Goal: Share content: Share content

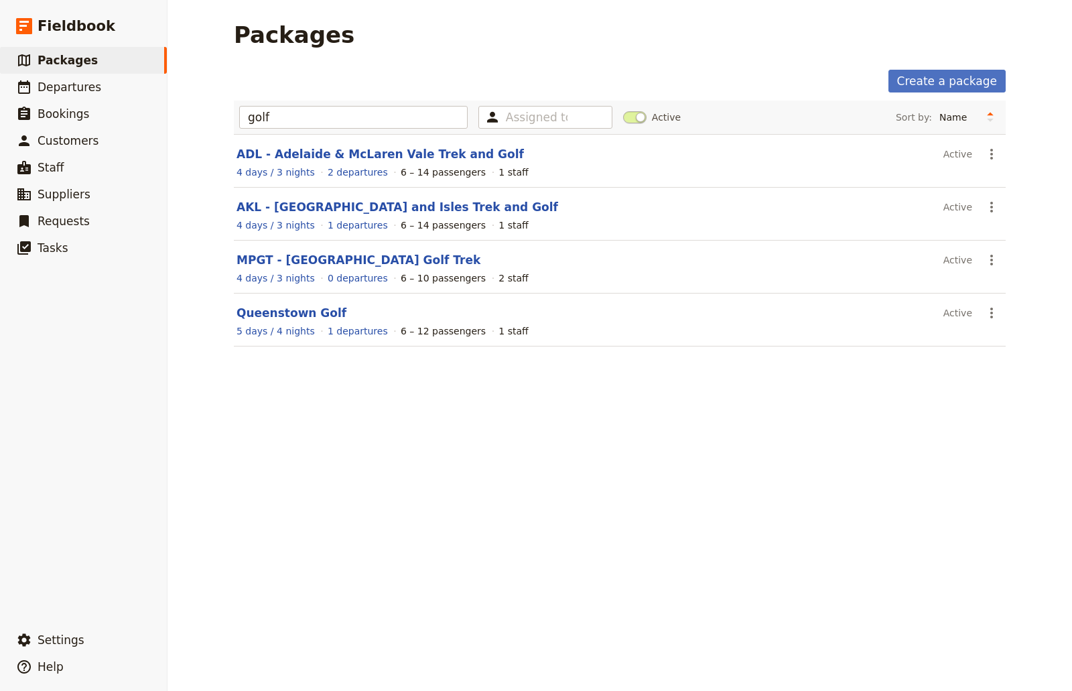
click at [568, 480] on div "Packages Create a package golf Assigned to Active Sort by: Name Number of depar…" at bounding box center [620, 345] width 905 height 691
click at [307, 452] on div "Packages Create a package golf Assigned to Active Sort by: Name Number of depar…" at bounding box center [620, 345] width 905 height 691
click at [307, 165] on div "4 days / 3 nights 2 departures 6 – 14 passengers 1 staff" at bounding box center [619, 172] width 769 height 16
click at [312, 149] on link "ADL - Adelaide & McLaren Vale Trek and Golf" at bounding box center [380, 153] width 287 height 13
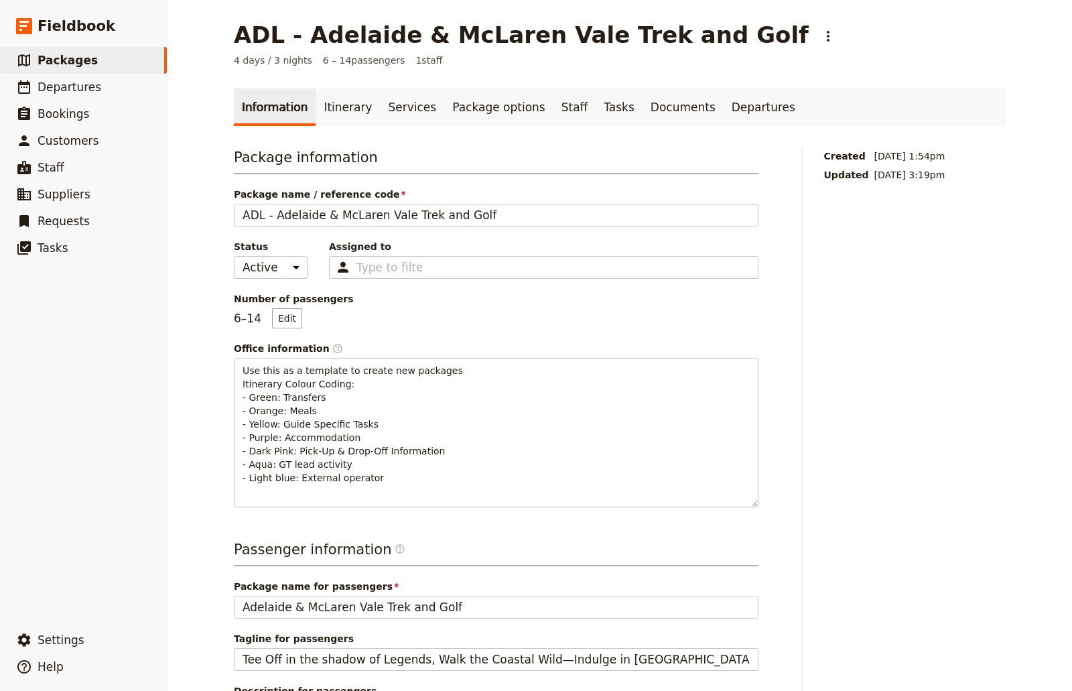
scroll to position [67, 0]
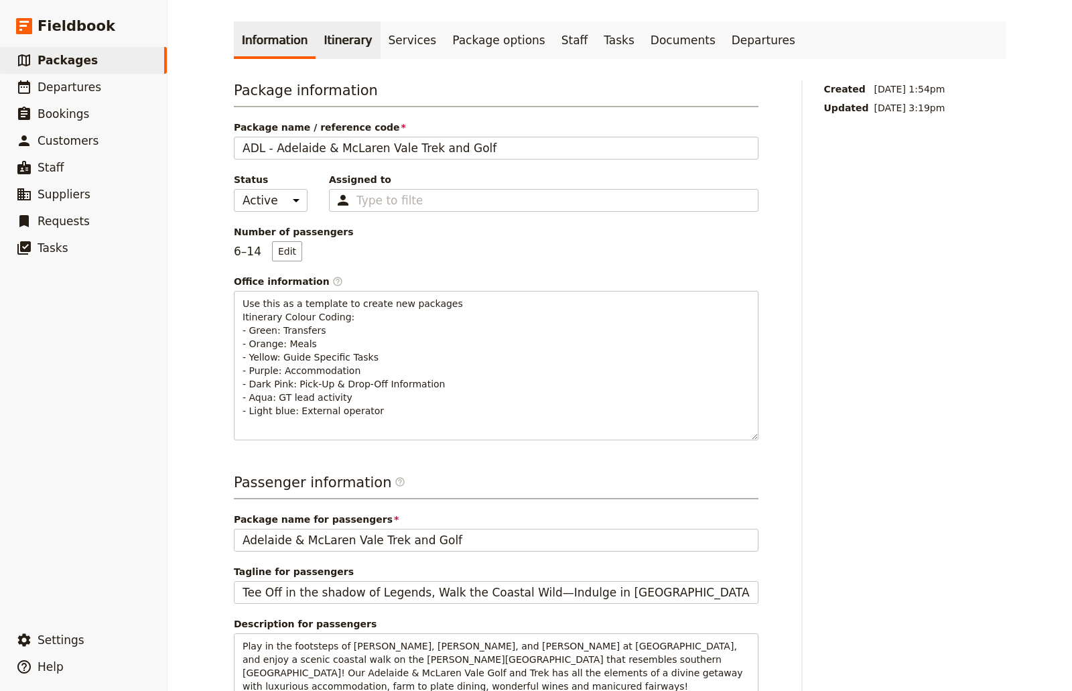
click at [332, 48] on link "Itinerary" at bounding box center [348, 40] width 64 height 38
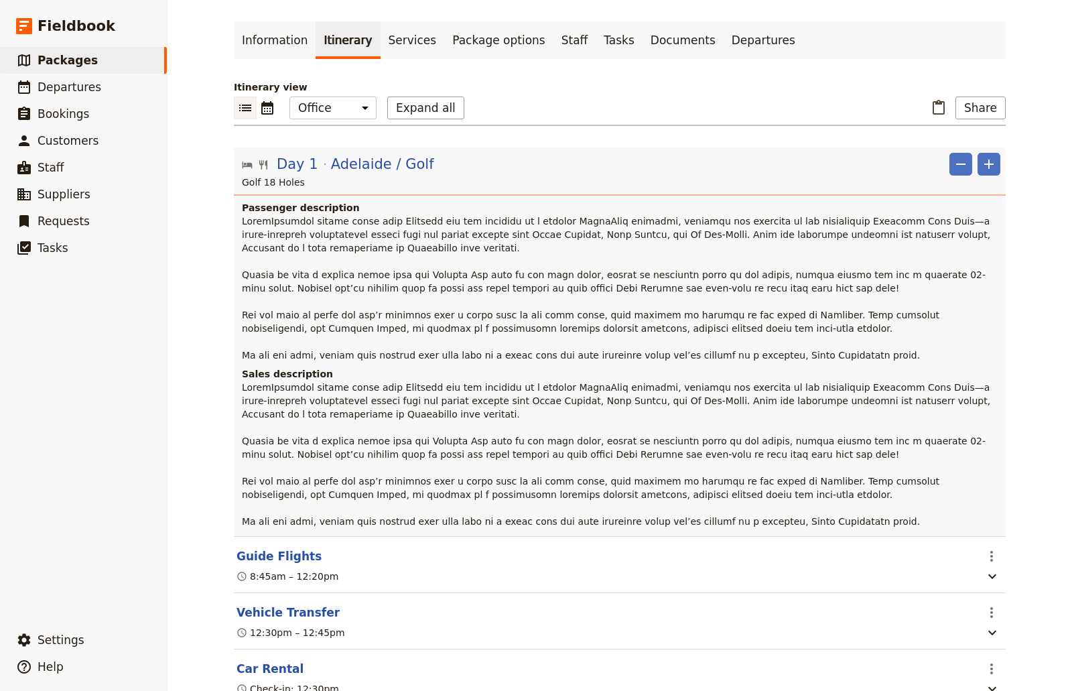
click at [329, 269] on span at bounding box center [618, 288] width 752 height 145
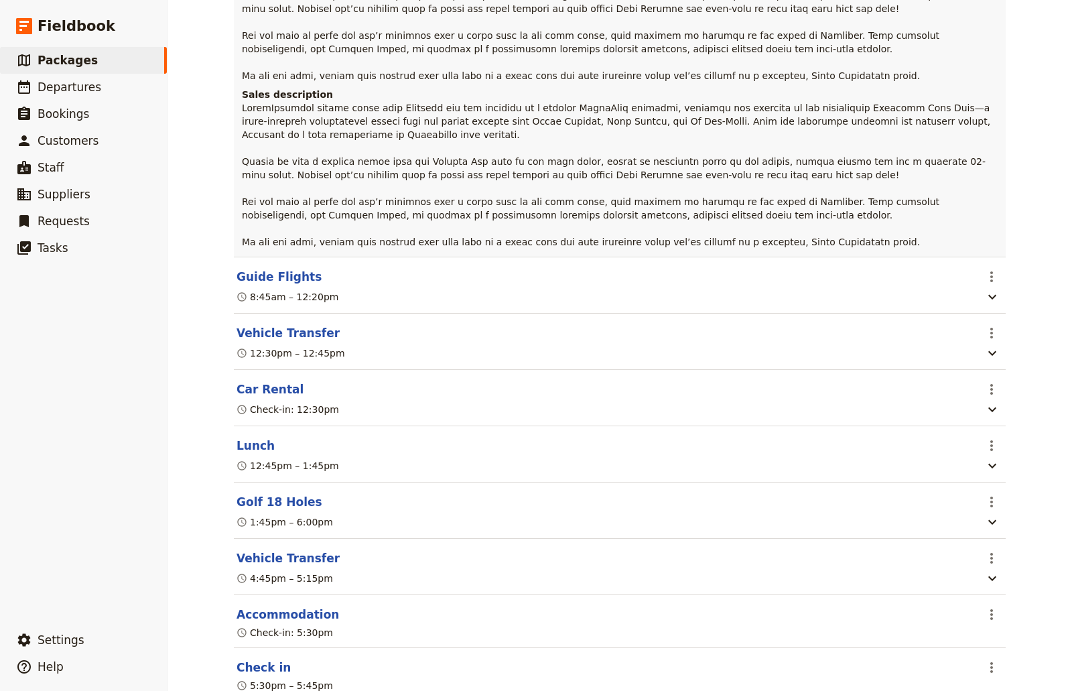
scroll to position [134, 0]
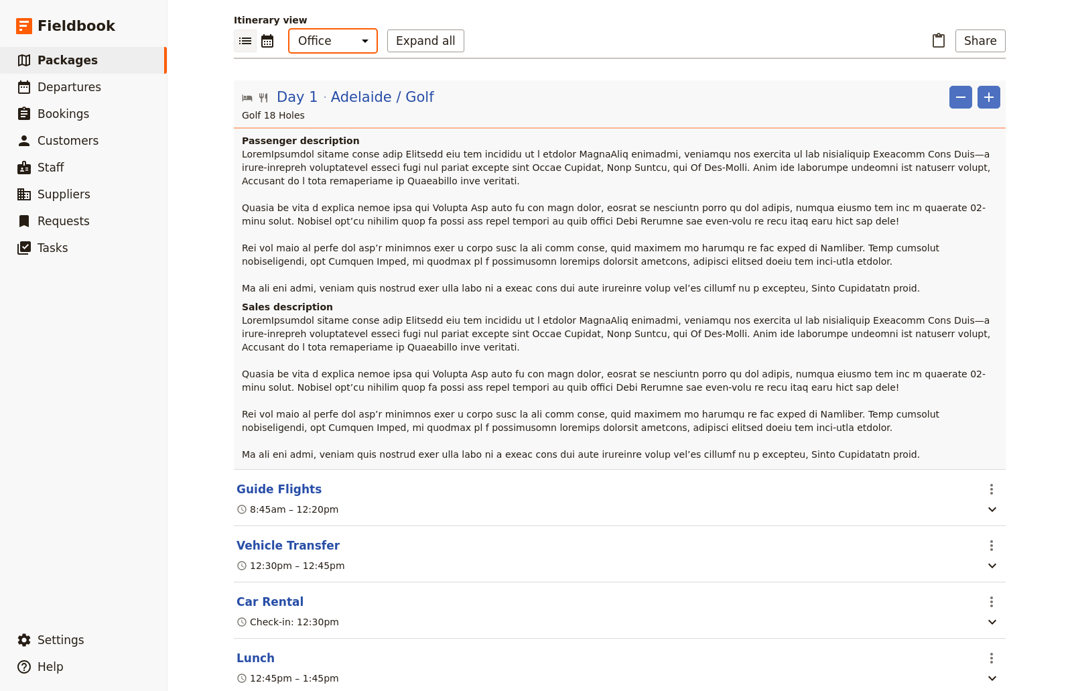
click at [346, 44] on select "Office Guide Passenger Sales" at bounding box center [332, 40] width 87 height 23
select select "MARKETING"
click at [289, 29] on select "Office Guide Passenger Sales" at bounding box center [332, 40] width 87 height 23
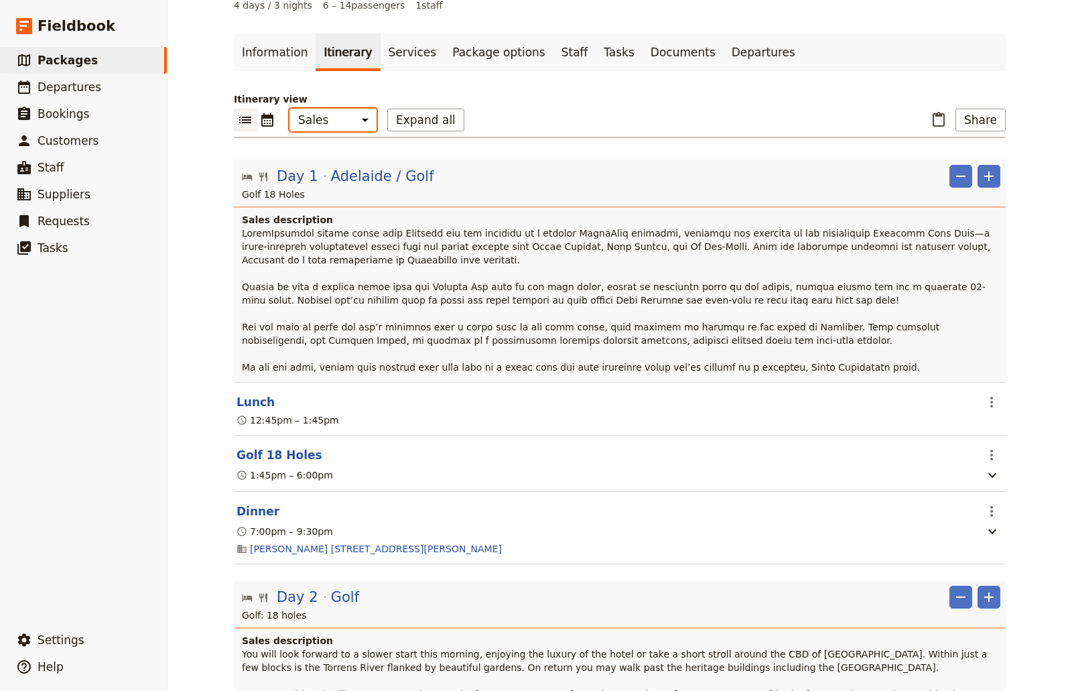
scroll to position [0, 0]
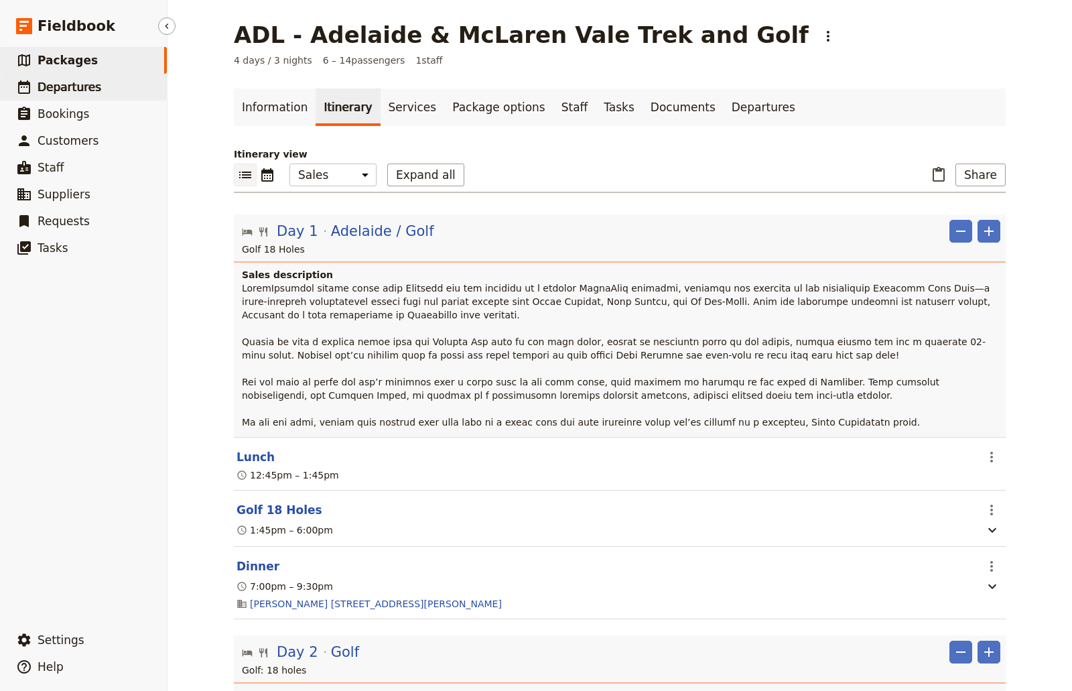
click at [52, 88] on span "Departures" at bounding box center [70, 86] width 64 height 13
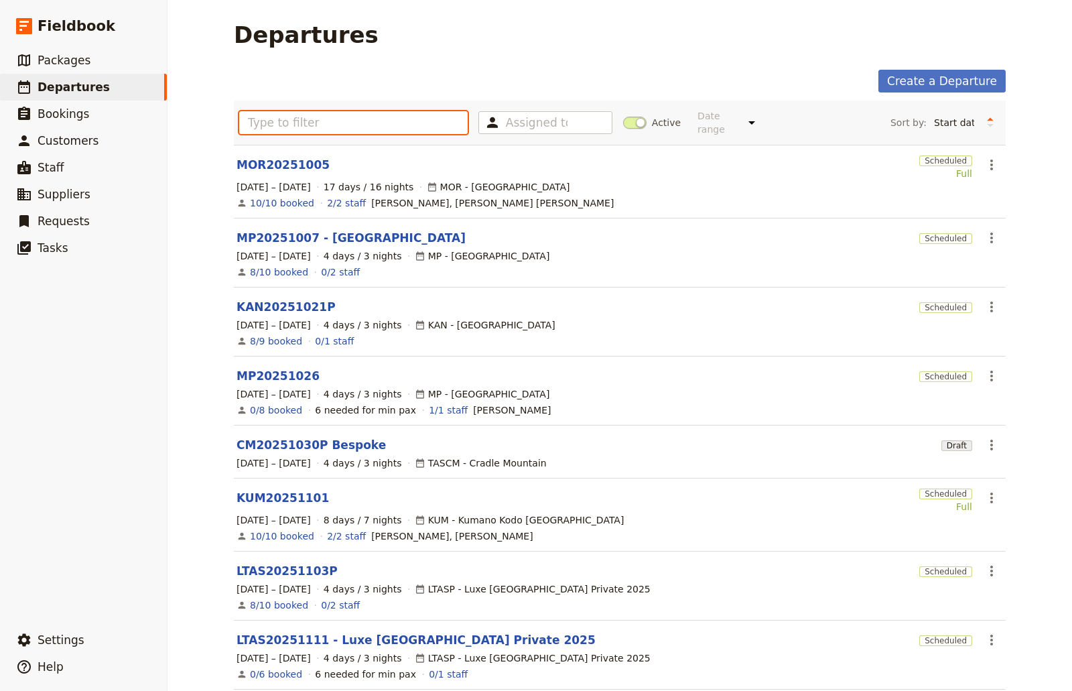
click at [351, 119] on input "text" at bounding box center [353, 122] width 229 height 23
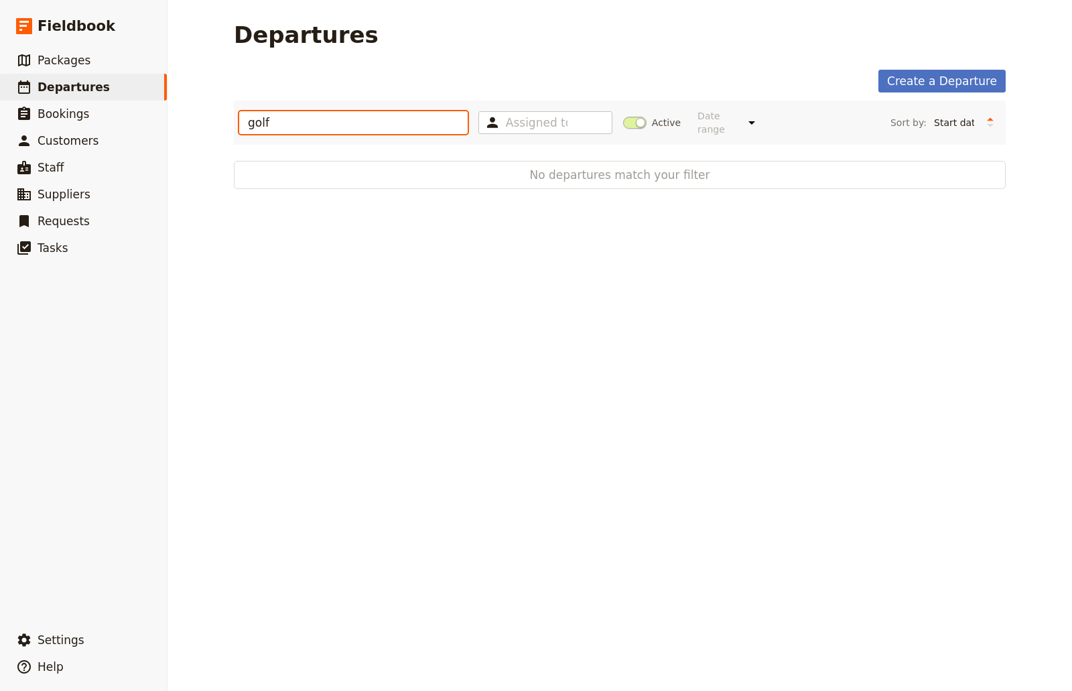
type input "golf"
click at [416, 111] on input "golf" at bounding box center [353, 122] width 229 height 23
click at [387, 111] on input "golf" at bounding box center [353, 122] width 229 height 23
click at [489, 73] on div "Create a Departure" at bounding box center [620, 81] width 772 height 23
click at [73, 46] on nav "​ Fieldbook ​ ​ Packages ​ Departures ​ Bookings ​ Customers ​ Staff ​ Supplier…" at bounding box center [84, 345] width 168 height 691
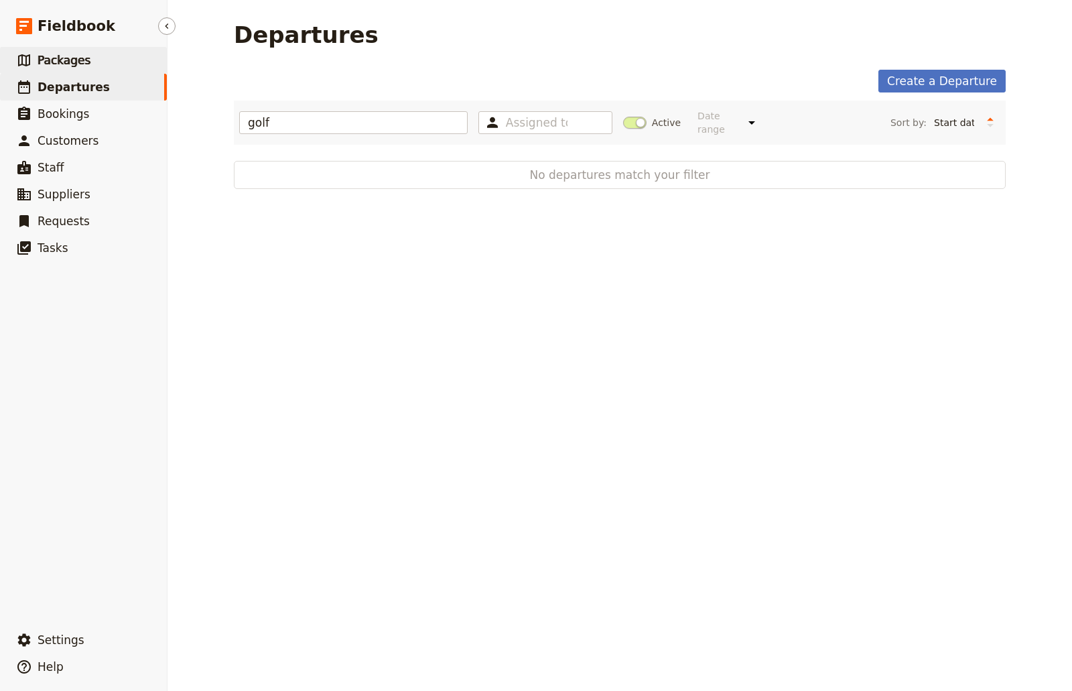
click at [64, 52] on span "Packages" at bounding box center [64, 60] width 53 height 16
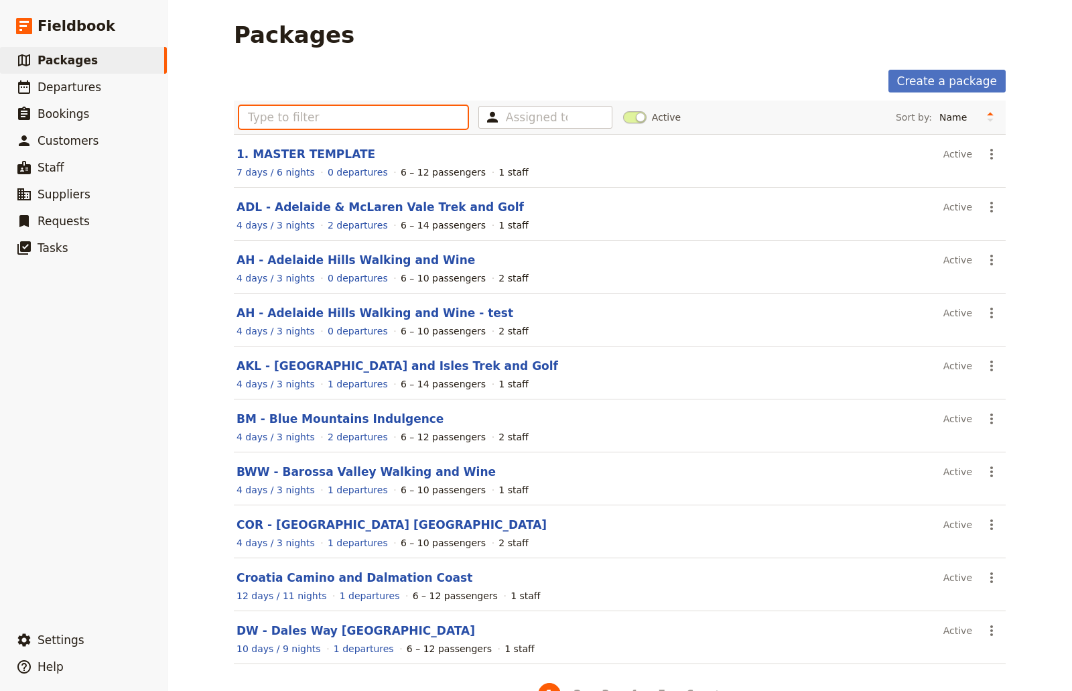
click at [379, 108] on input "text" at bounding box center [353, 117] width 229 height 23
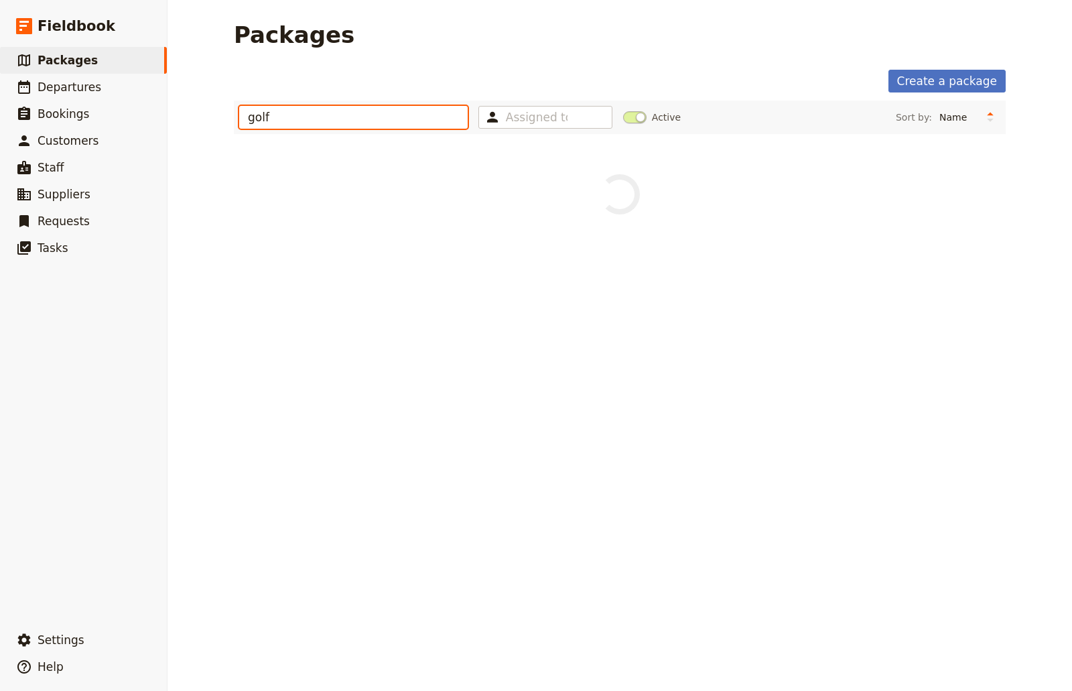
type input "golf"
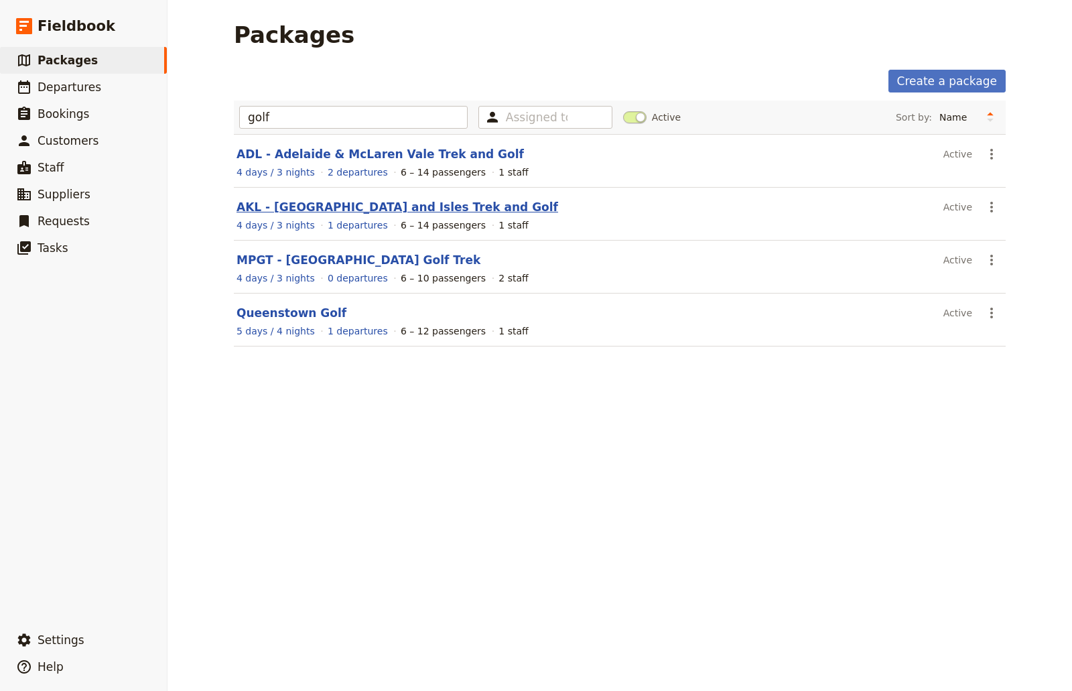
click at [328, 209] on link "AKL - [GEOGRAPHIC_DATA] and Isles Trek and Golf" at bounding box center [398, 206] width 322 height 13
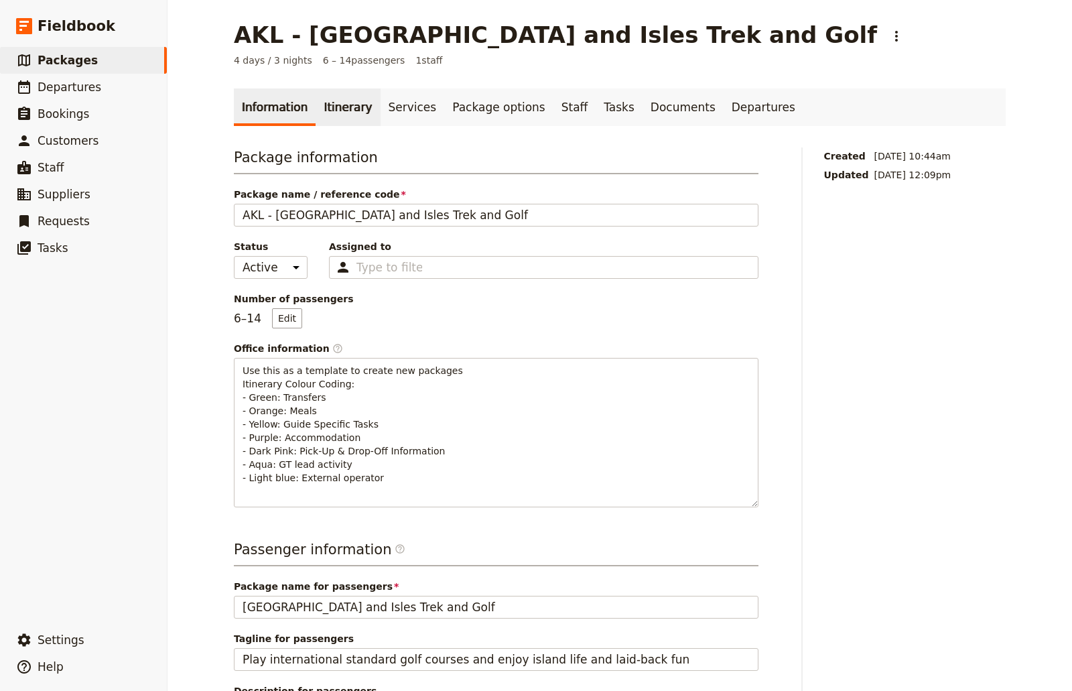
click at [338, 104] on link "Itinerary" at bounding box center [348, 107] width 64 height 38
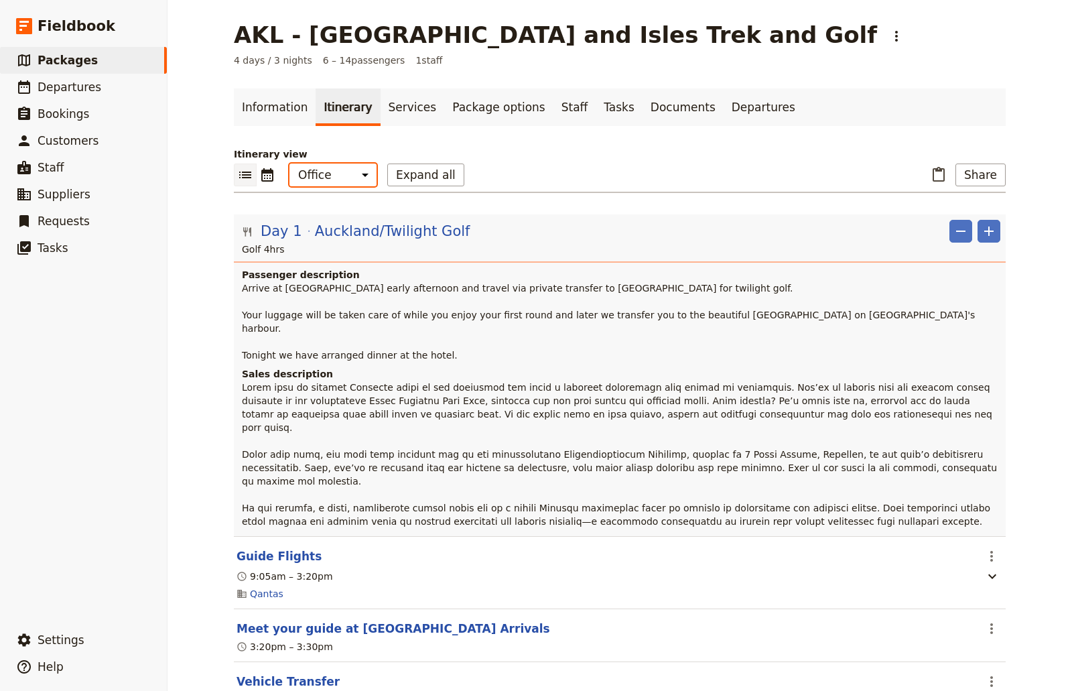
click at [362, 175] on select "Office Guide Passenger Sales" at bounding box center [332, 175] width 87 height 23
select select "MARKETING"
click at [289, 164] on select "Office Guide Passenger Sales" at bounding box center [332, 175] width 87 height 23
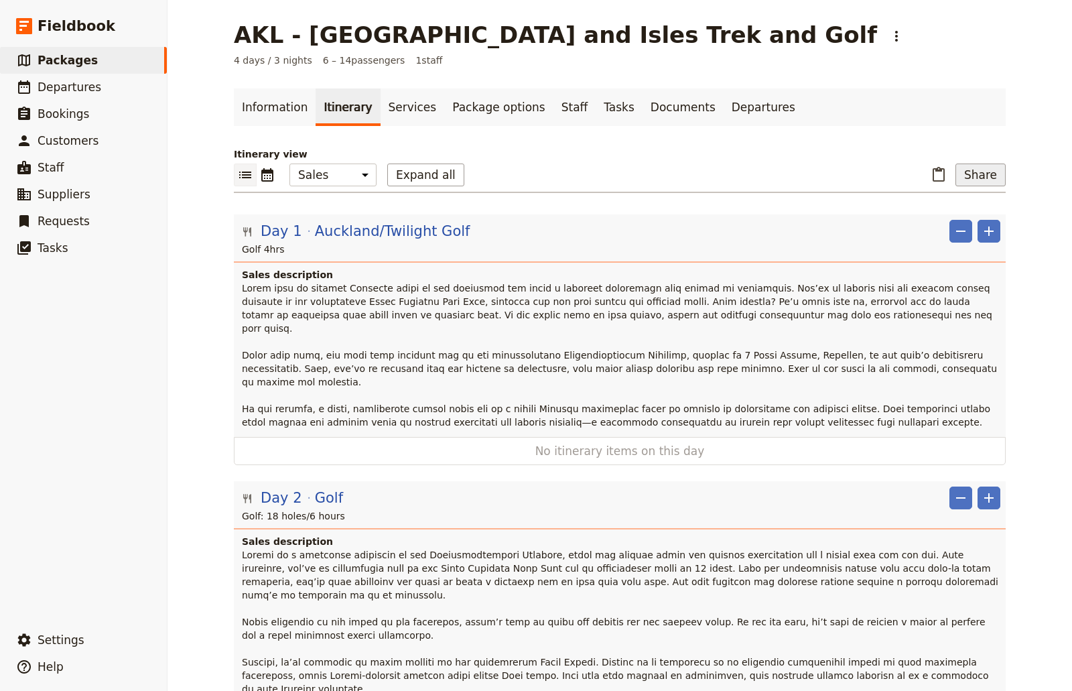
click at [973, 173] on button "Share" at bounding box center [981, 175] width 50 height 23
click at [933, 176] on icon "Paste itinerary item" at bounding box center [939, 174] width 12 height 15
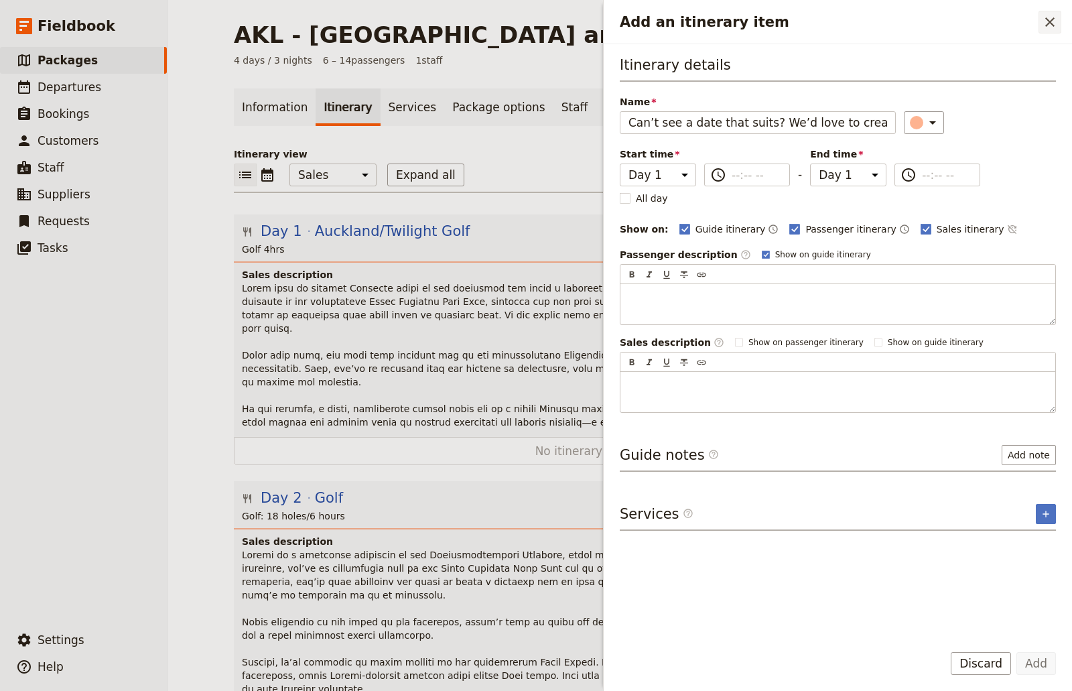
click at [1048, 19] on icon "Close drawer" at bounding box center [1050, 22] width 16 height 16
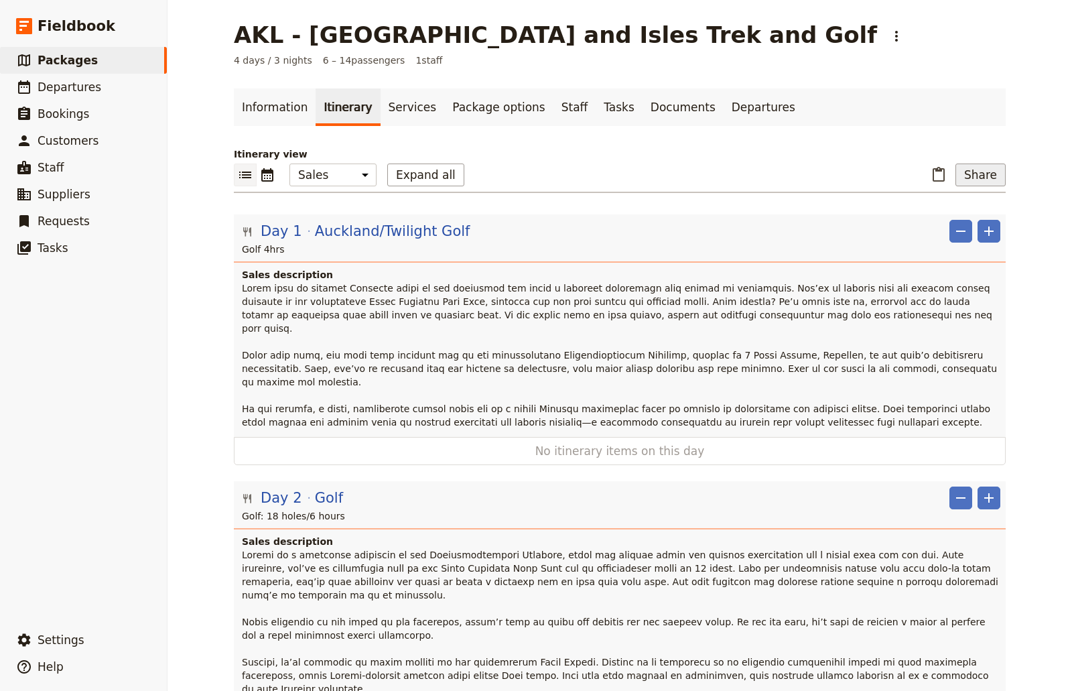
click at [995, 175] on button "Share" at bounding box center [981, 175] width 50 height 23
click at [959, 240] on span "Sales Brochure" at bounding box center [936, 241] width 70 height 13
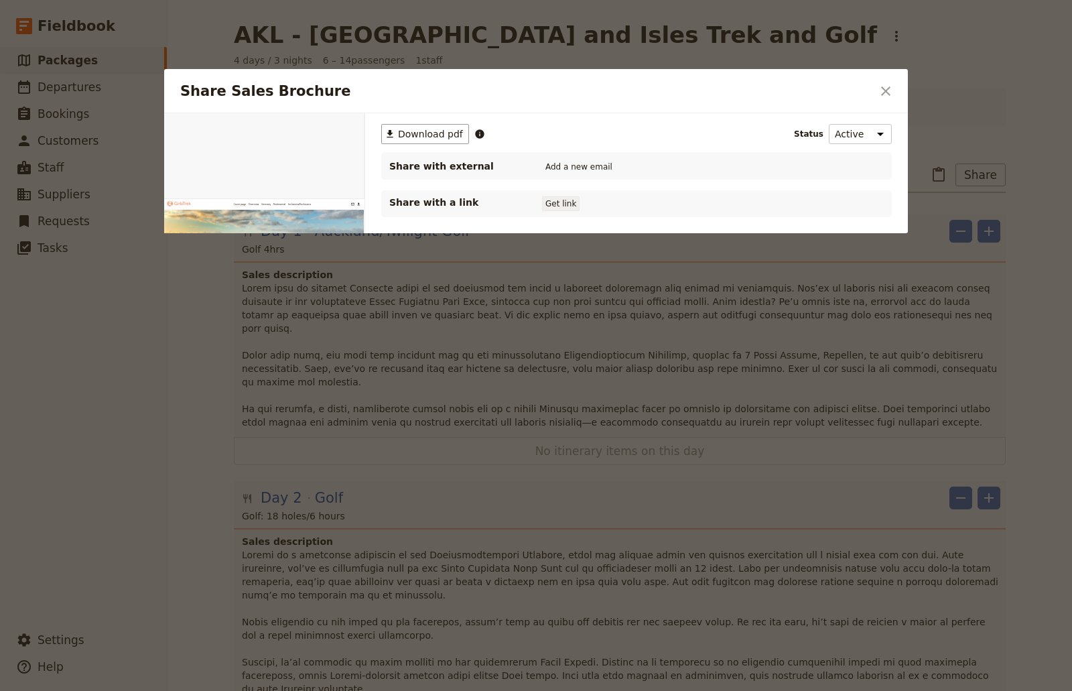
click at [566, 205] on button "Get link" at bounding box center [561, 203] width 38 height 15
click at [570, 203] on button "Shared until [DATE]" at bounding box center [590, 203] width 96 height 11
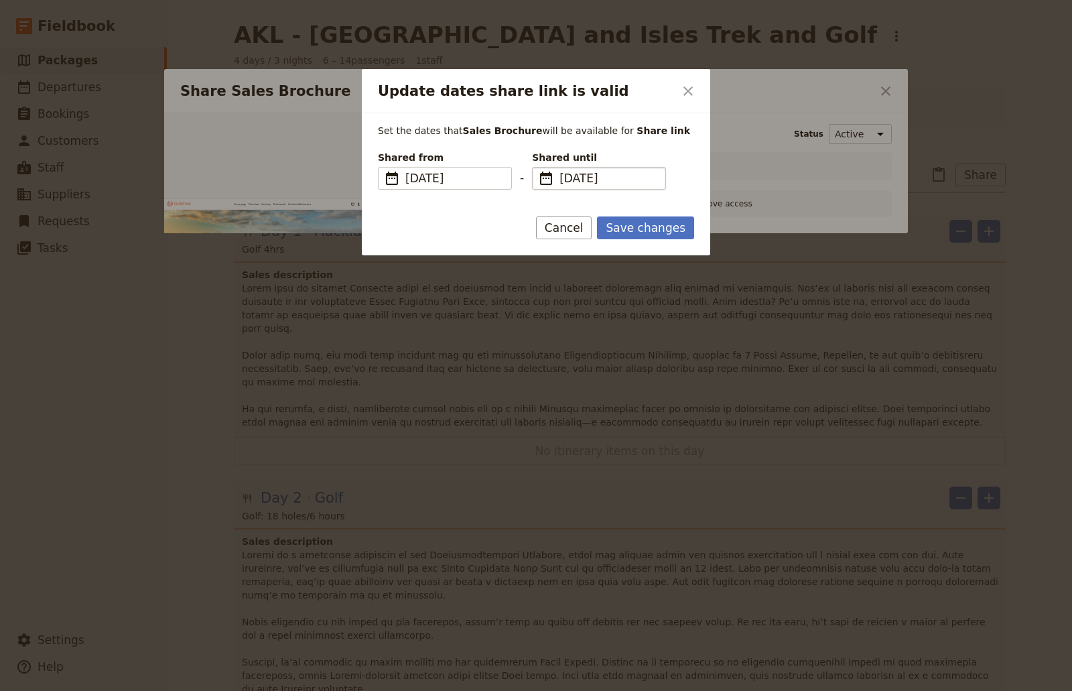
click at [617, 179] on span "[DATE]" at bounding box center [609, 178] width 98 height 16
click at [538, 168] on input "[DATE]" at bounding box center [537, 167] width 1 height 1
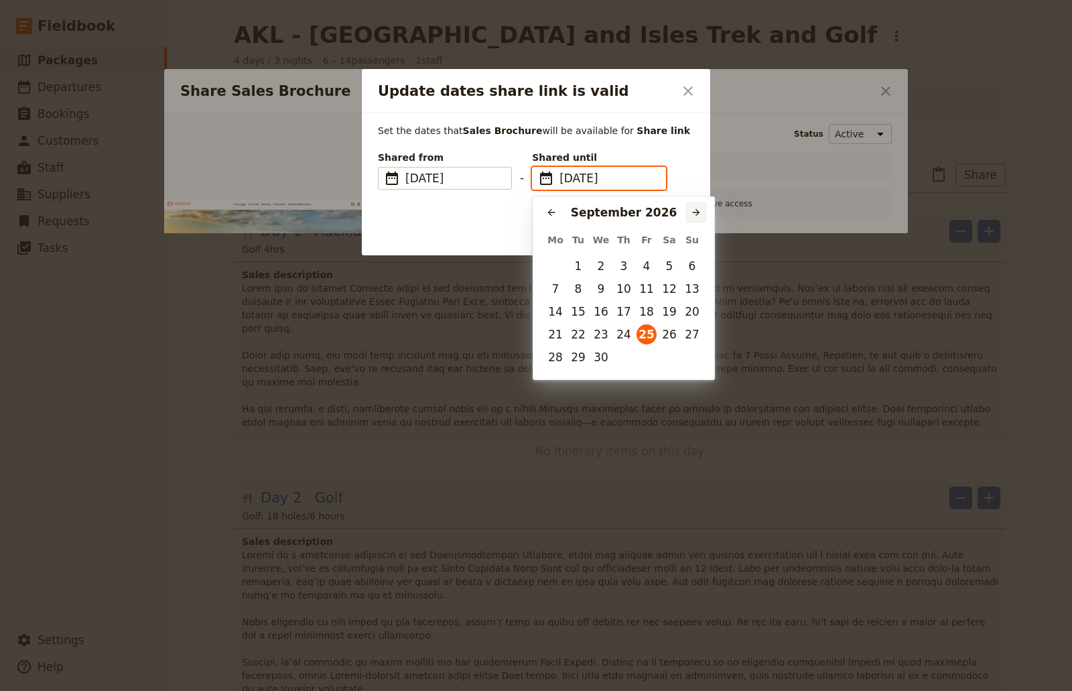
click at [692, 206] on button "​" at bounding box center [696, 212] width 20 height 20
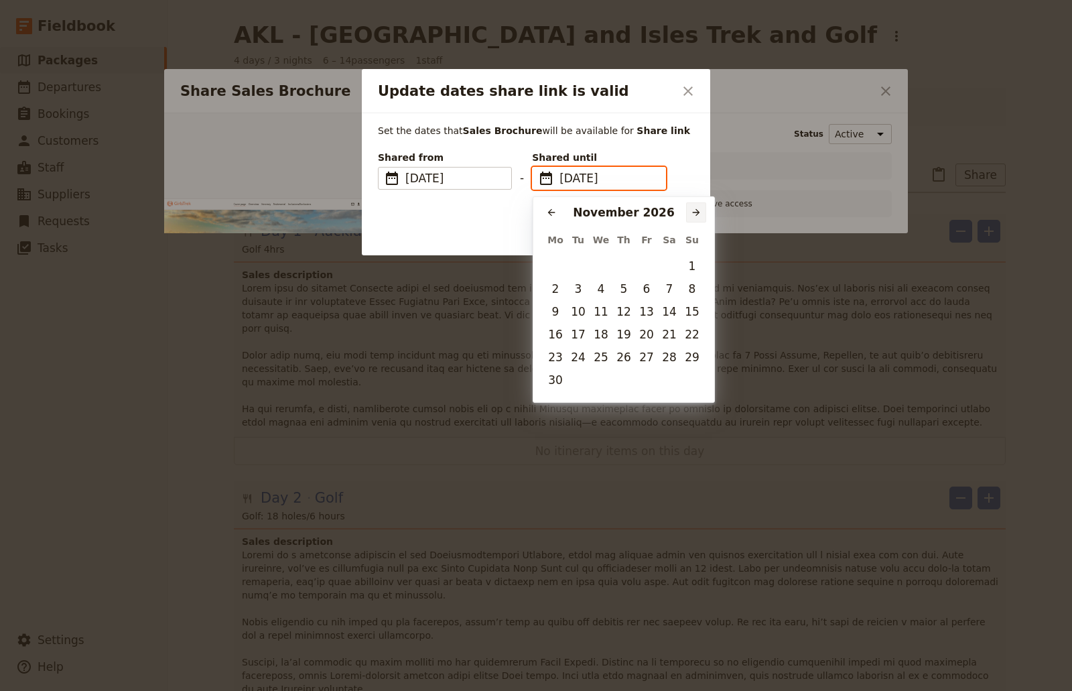
click at [692, 206] on button "​" at bounding box center [696, 212] width 20 height 20
click at [691, 206] on button "​" at bounding box center [696, 212] width 20 height 20
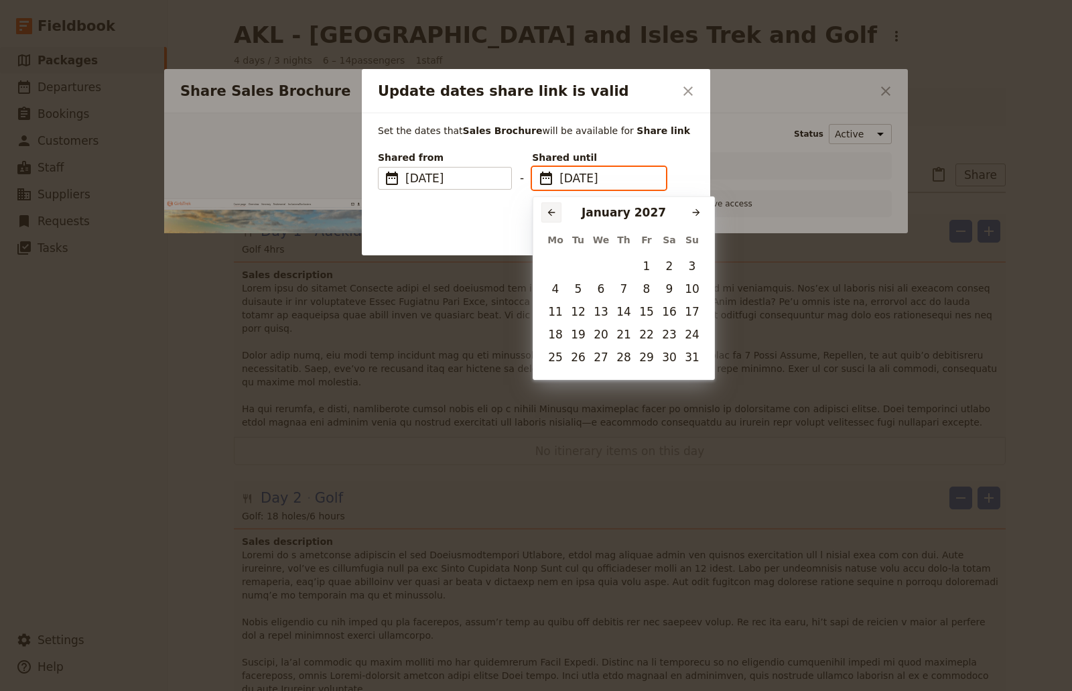
click at [545, 214] on button "​" at bounding box center [551, 212] width 20 height 20
click at [619, 348] on button "31" at bounding box center [624, 357] width 20 height 20
type input "[DATE]"
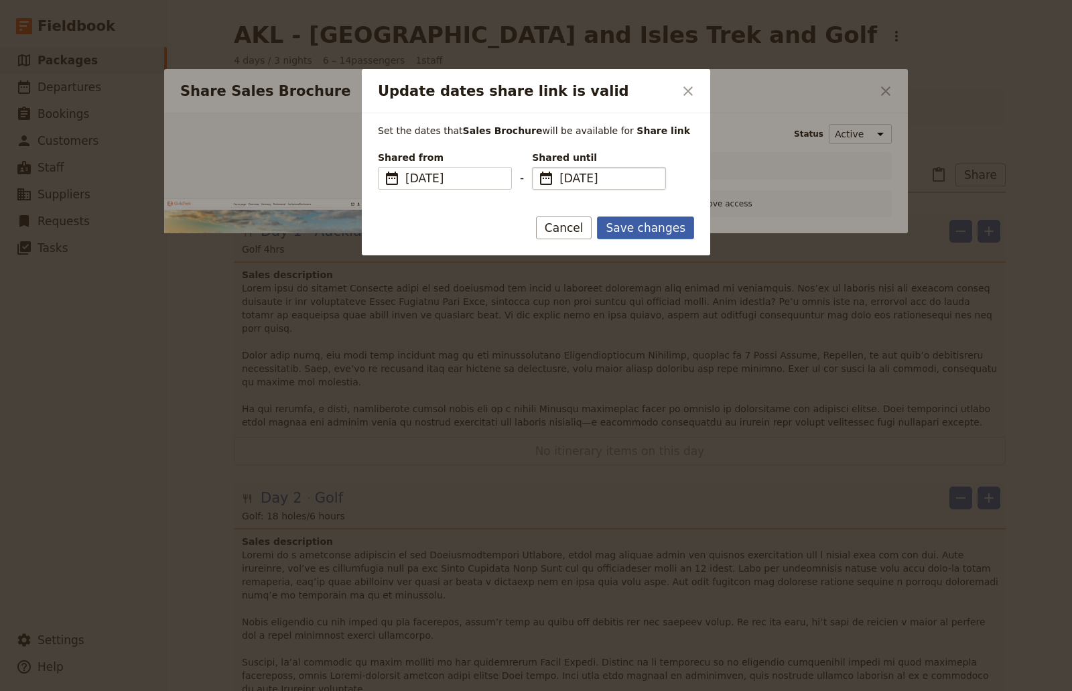
click at [662, 226] on button "Save changes" at bounding box center [645, 227] width 97 height 23
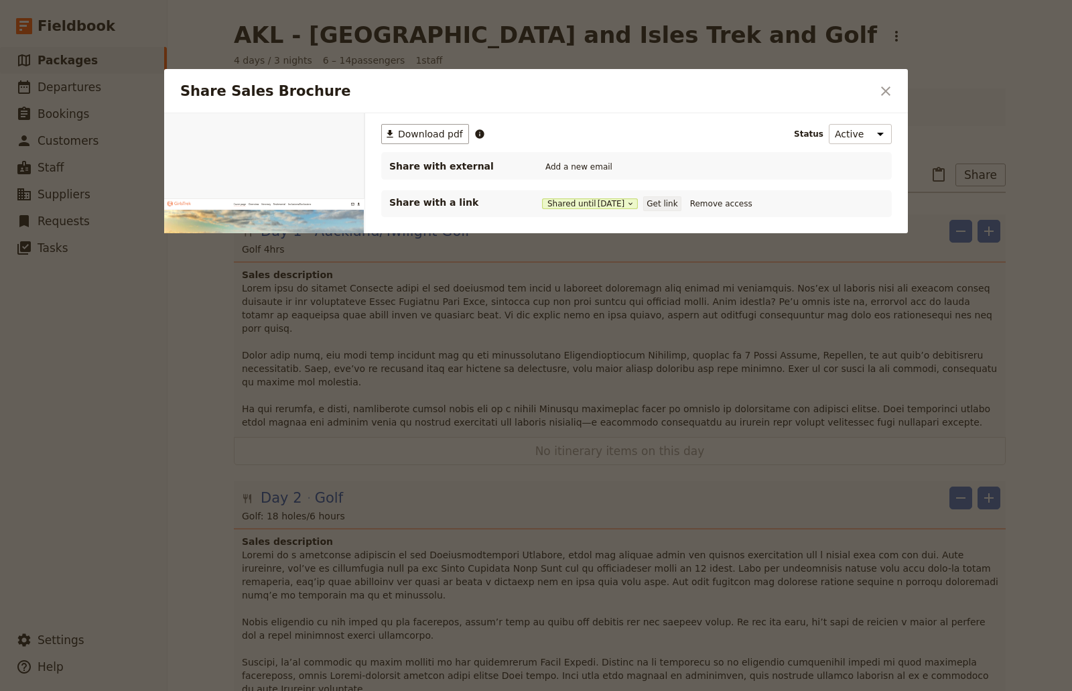
click at [681, 207] on button "Get link" at bounding box center [662, 203] width 38 height 15
click at [888, 87] on icon "Close dialog" at bounding box center [886, 91] width 16 height 16
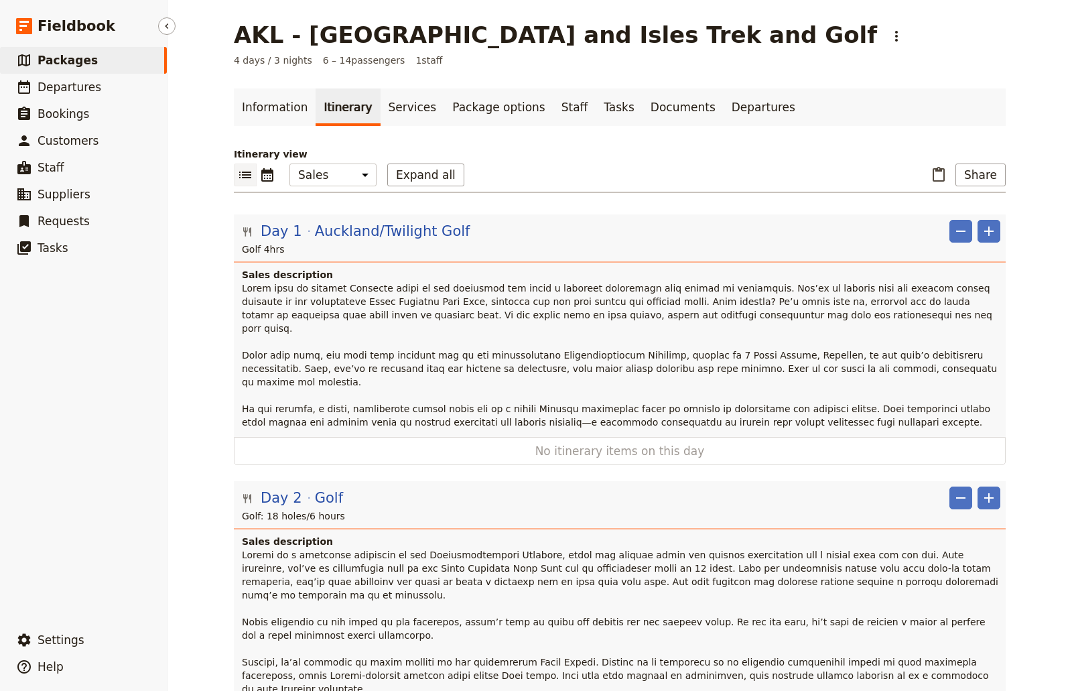
click at [64, 70] on link "​ Packages" at bounding box center [83, 60] width 167 height 27
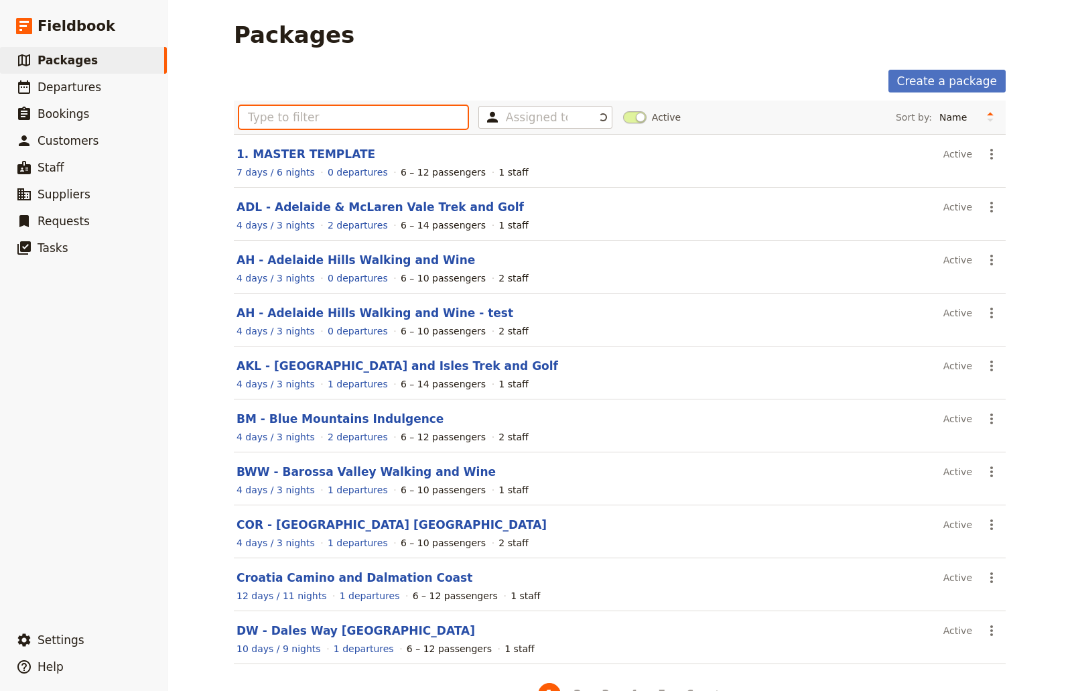
click at [252, 111] on input "text" at bounding box center [353, 117] width 229 height 23
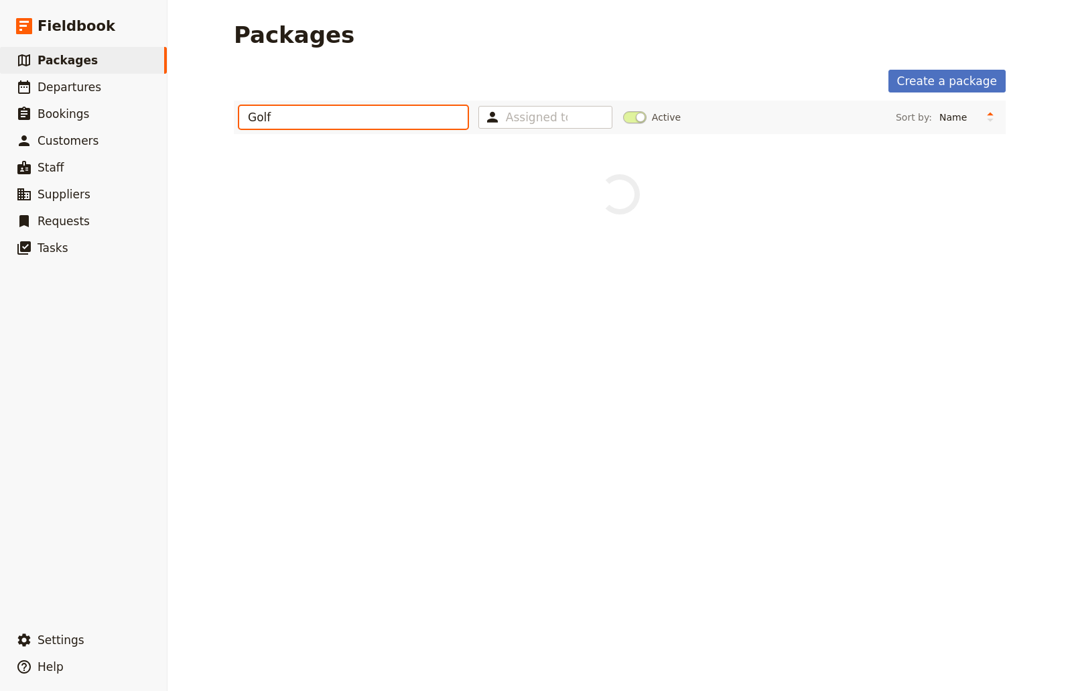
type input "Golf"
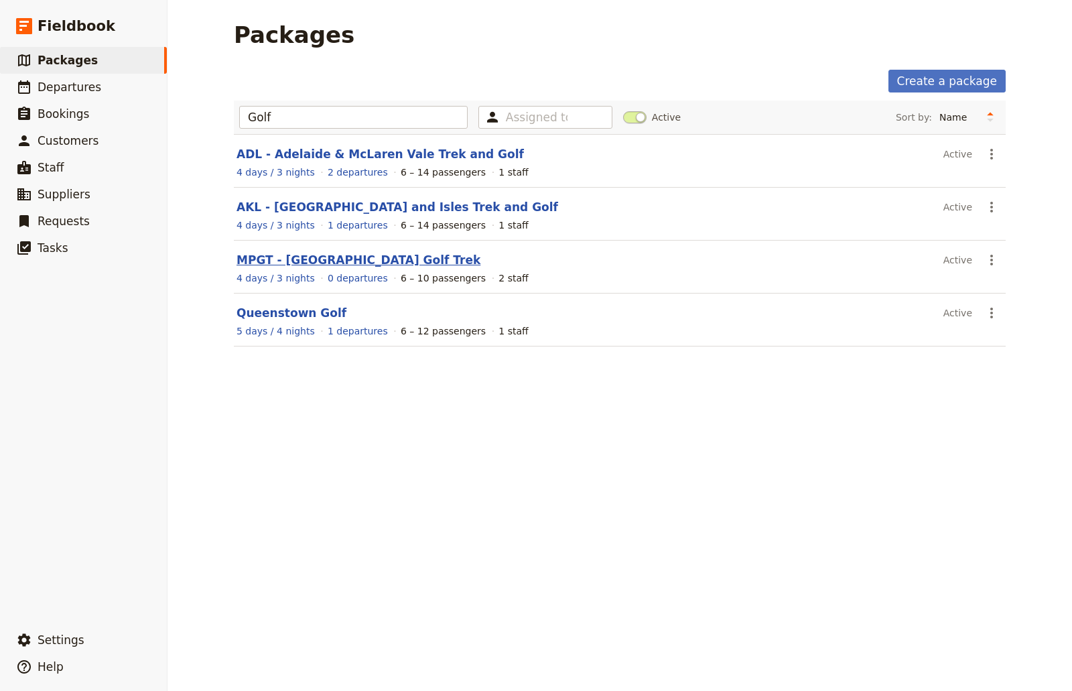
click at [382, 255] on link "MPGT - [GEOGRAPHIC_DATA] Golf Trek" at bounding box center [359, 259] width 244 height 13
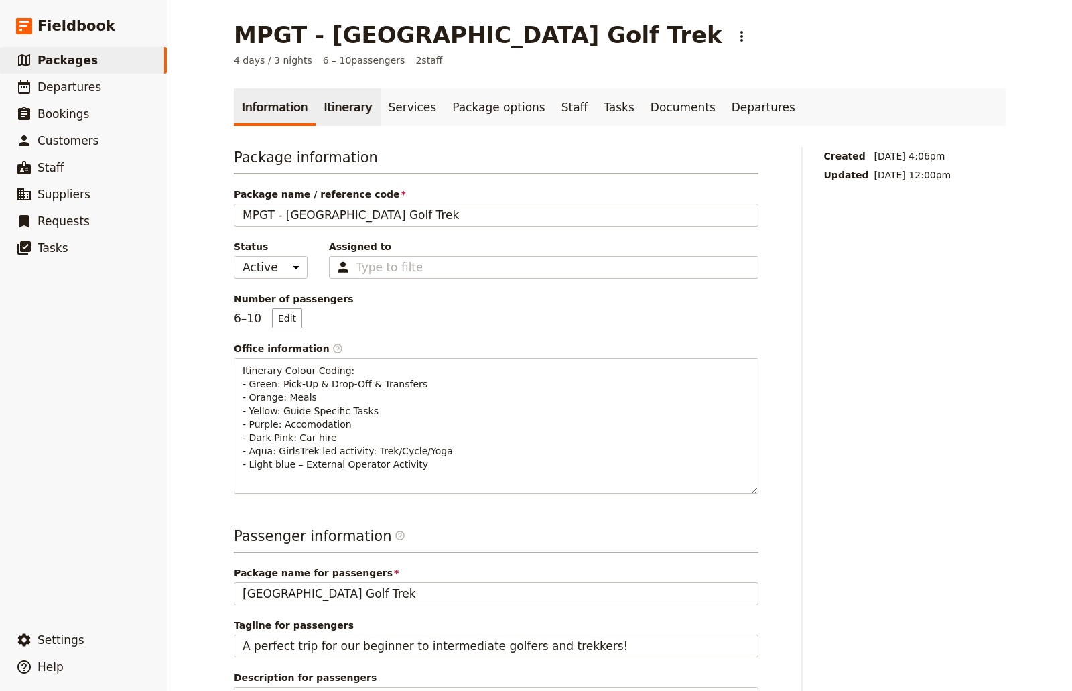
click at [356, 103] on link "Itinerary" at bounding box center [348, 107] width 64 height 38
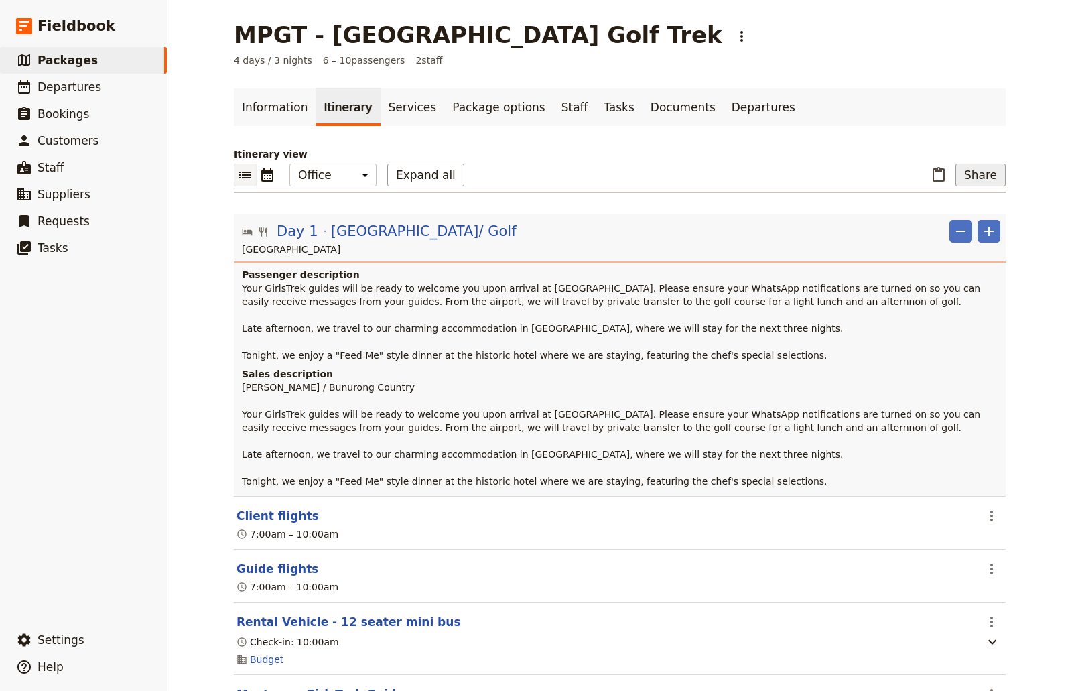
click at [975, 182] on button "Share" at bounding box center [981, 175] width 50 height 23
click at [960, 245] on span "Sales Brochure" at bounding box center [936, 241] width 70 height 13
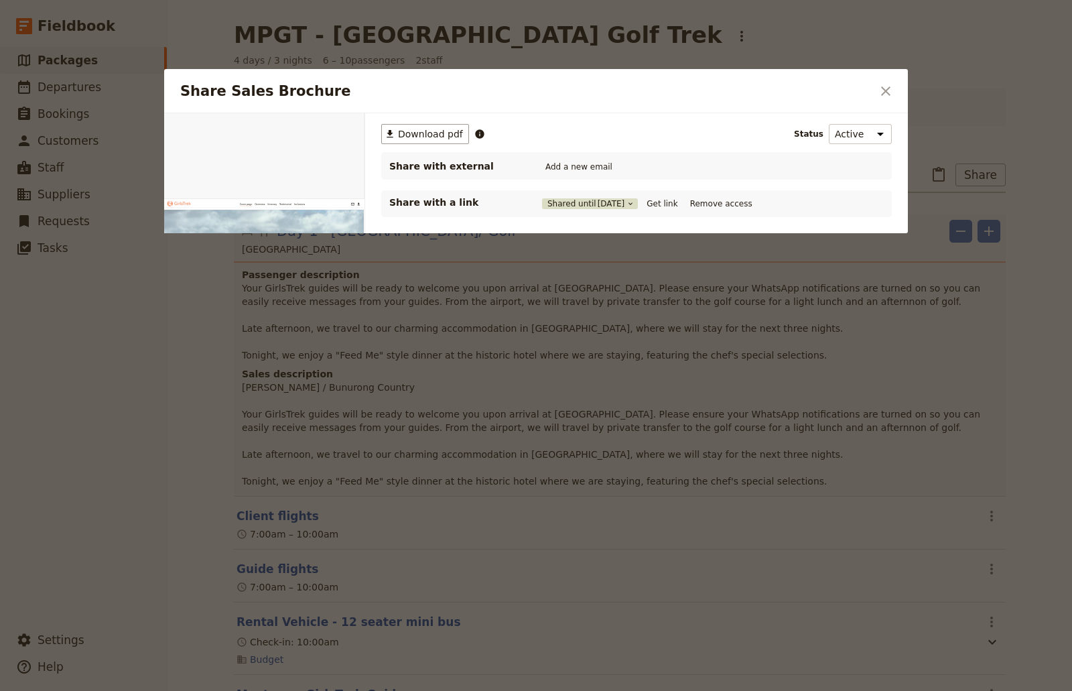
click at [587, 206] on button "Shared until [DATE]" at bounding box center [590, 203] width 96 height 11
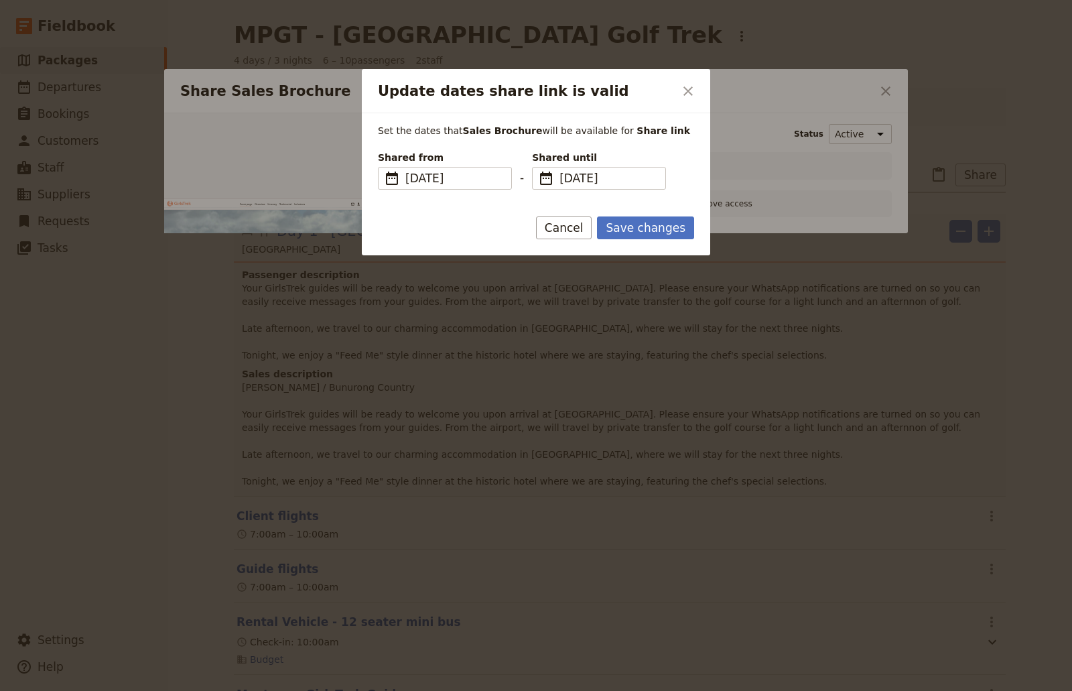
click at [717, 129] on div at bounding box center [536, 345] width 1072 height 691
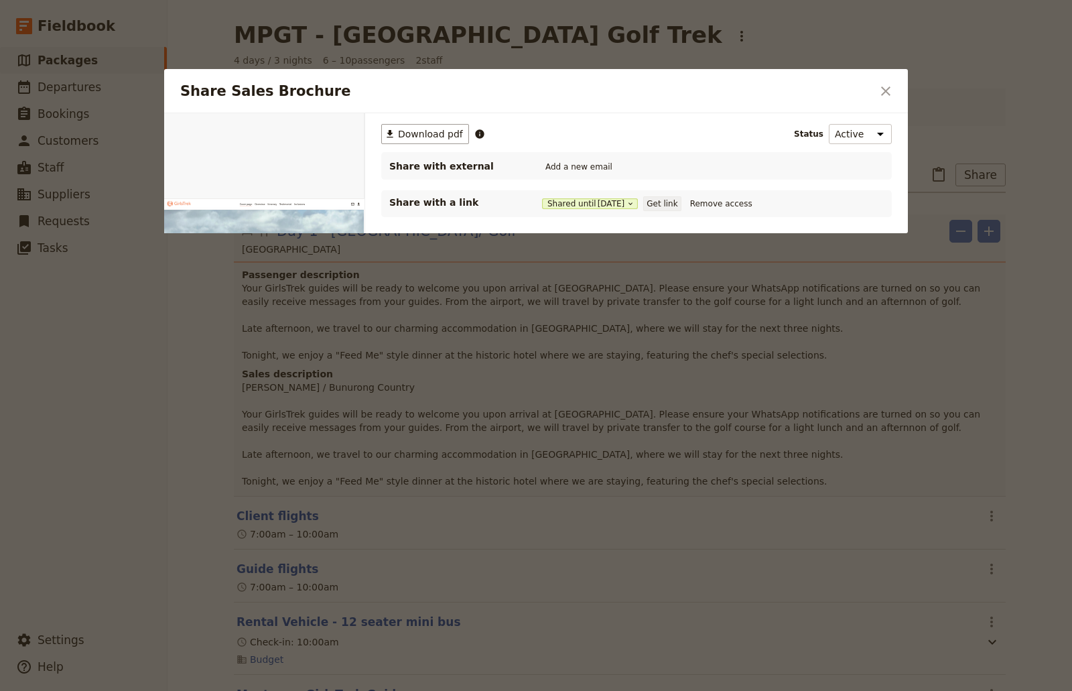
click at [659, 202] on button "Get link" at bounding box center [662, 203] width 38 height 15
click at [881, 90] on icon "Close dialog" at bounding box center [886, 91] width 16 height 16
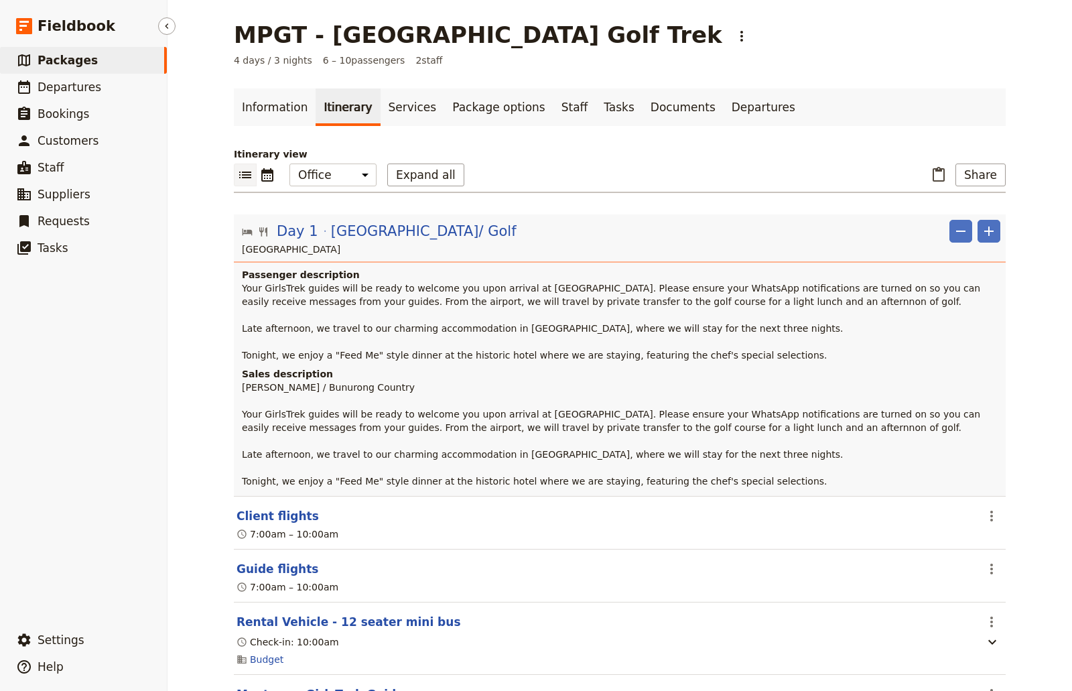
click at [79, 55] on span "Packages" at bounding box center [68, 60] width 60 height 13
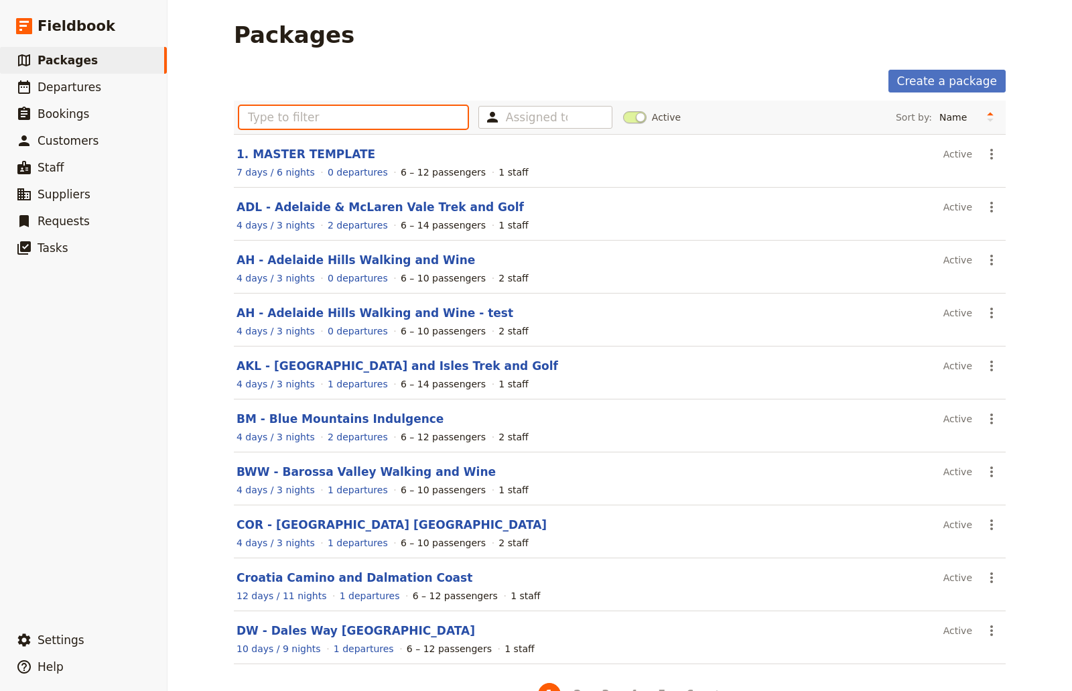
click at [284, 118] on input "text" at bounding box center [353, 117] width 229 height 23
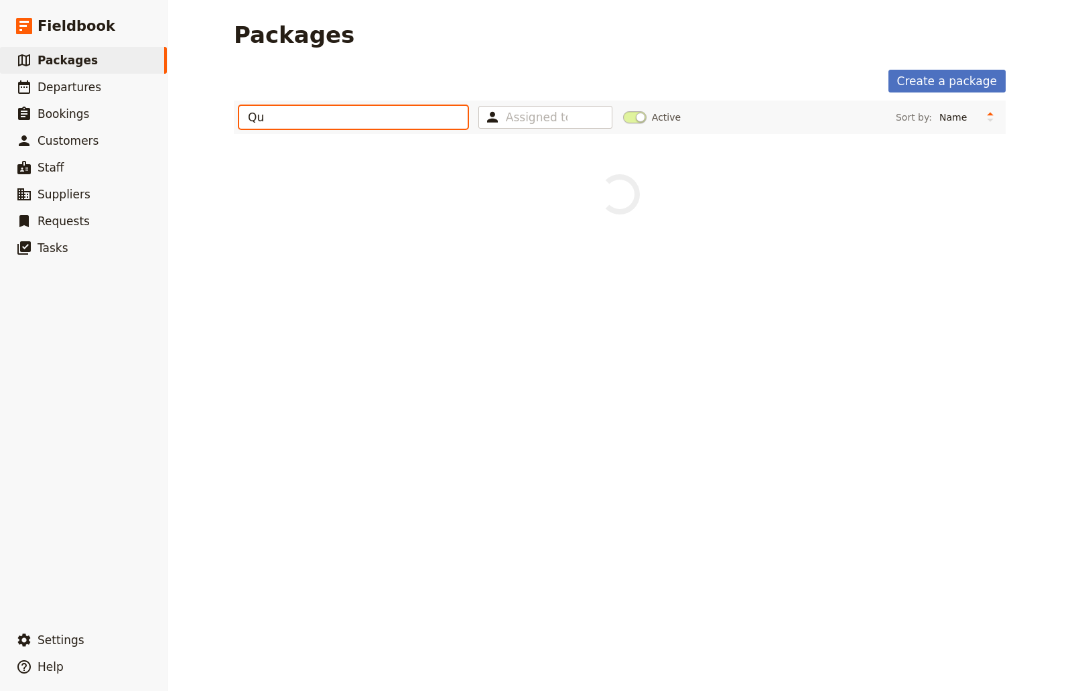
type input "Q"
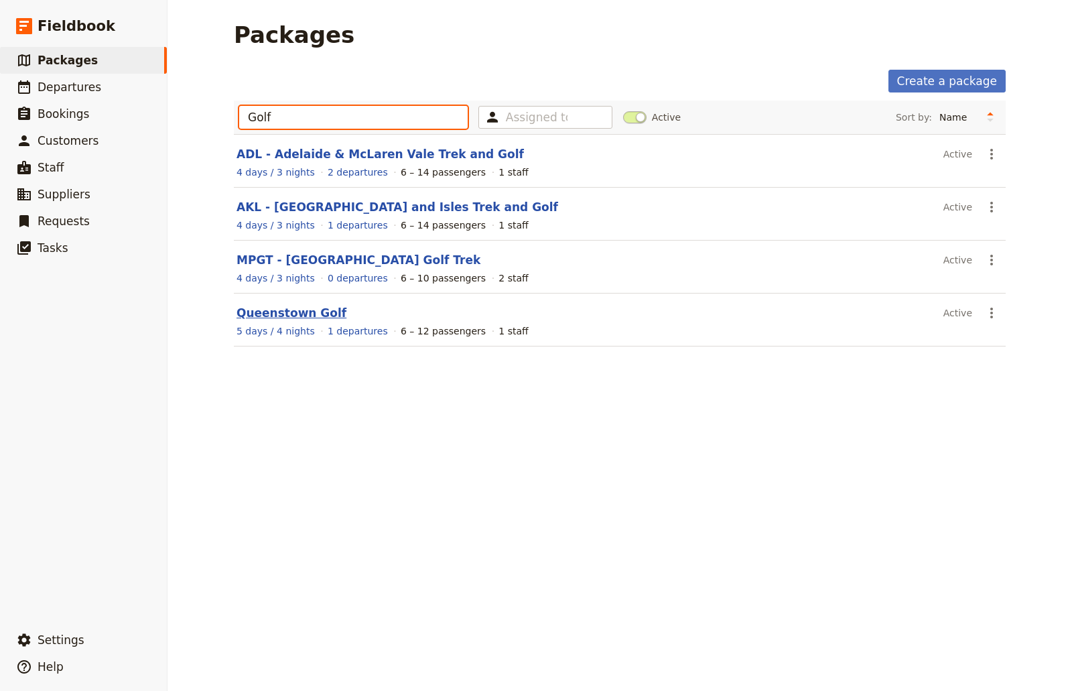
type input "Golf"
click at [285, 315] on link "Queenstown Golf" at bounding box center [292, 312] width 110 height 13
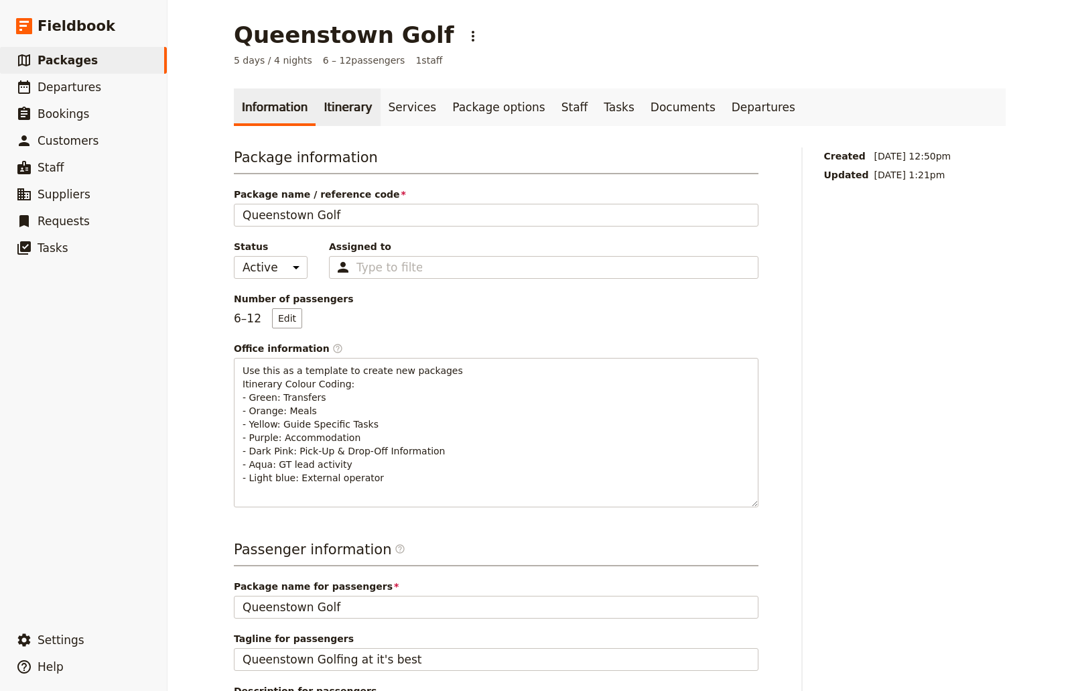
click at [340, 105] on link "Itinerary" at bounding box center [348, 107] width 64 height 38
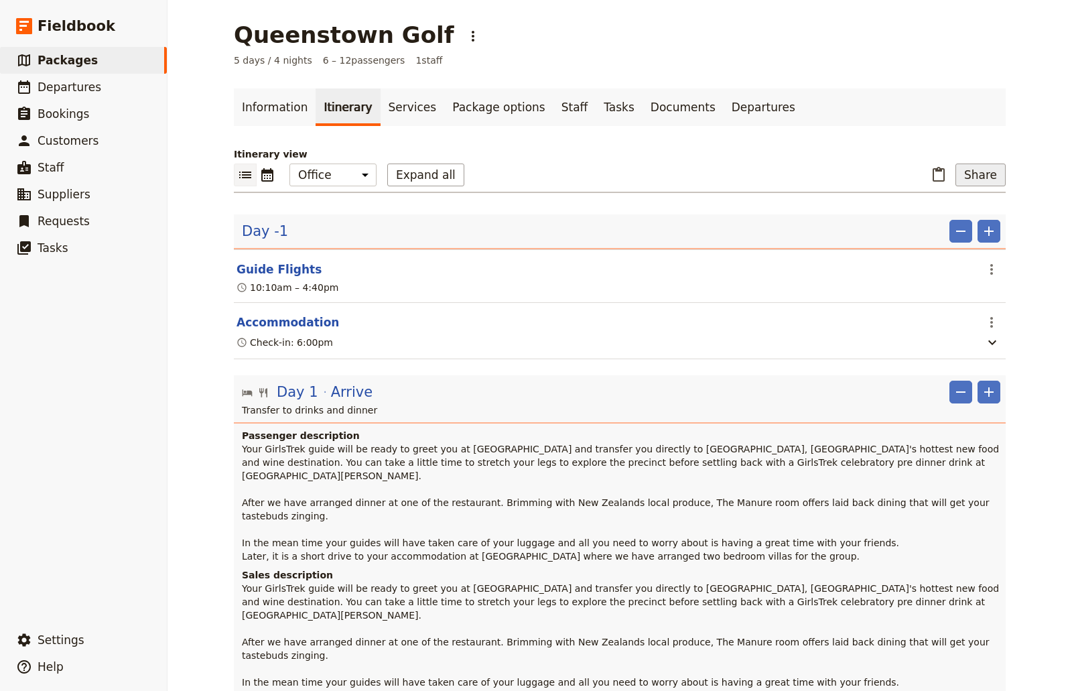
click at [989, 172] on button "Share" at bounding box center [981, 175] width 50 height 23
click at [958, 242] on span "Sales Brochure" at bounding box center [936, 241] width 70 height 13
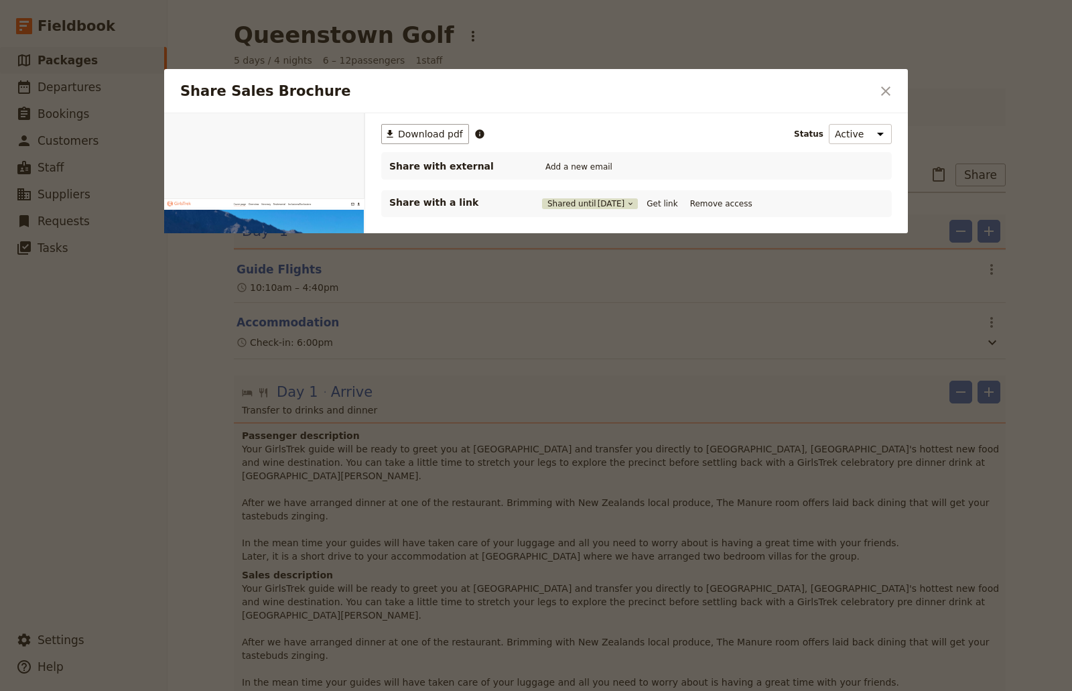
click at [560, 200] on button "Shared until [DATE]" at bounding box center [590, 203] width 96 height 11
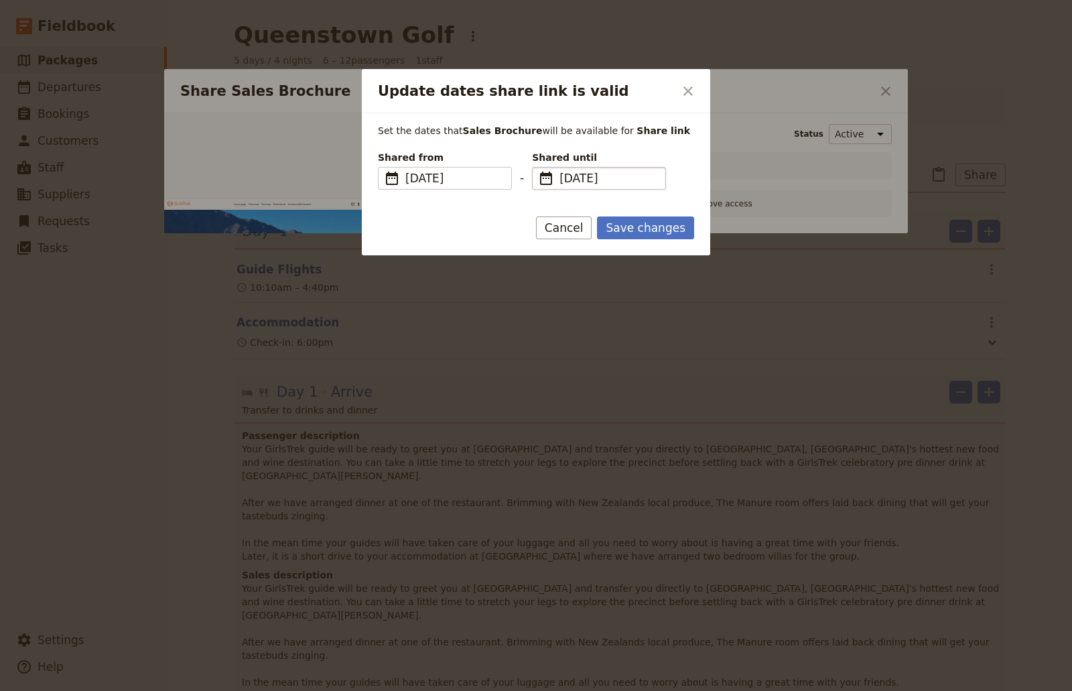
click at [598, 174] on span "[DATE]" at bounding box center [609, 178] width 98 height 16
click at [538, 168] on input "[DATE]" at bounding box center [537, 167] width 1 height 1
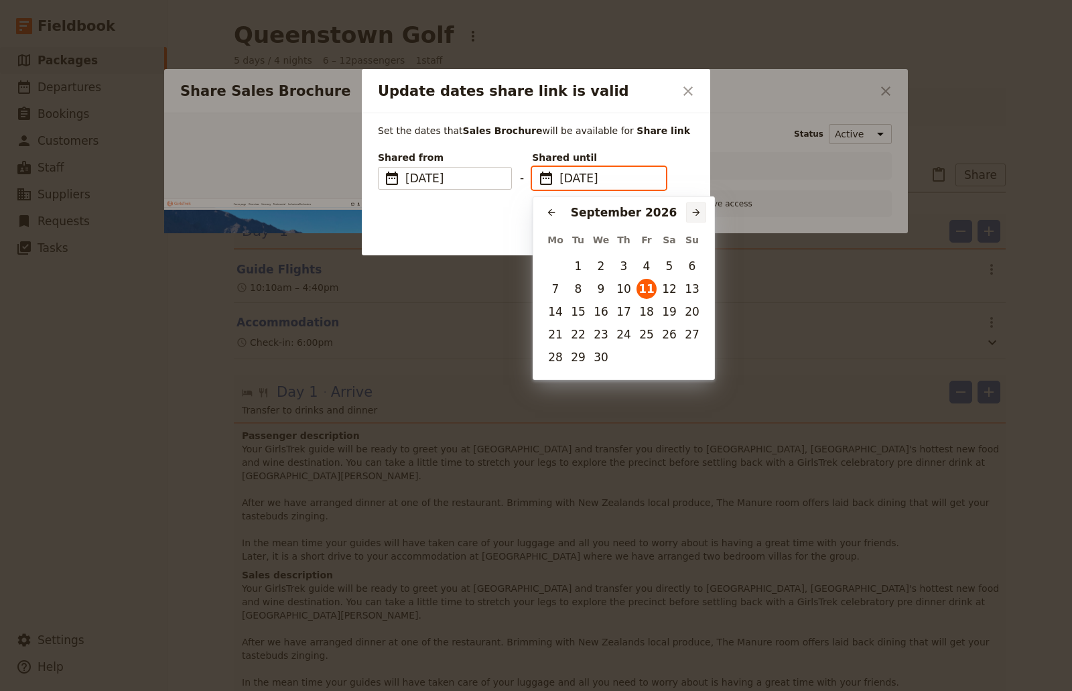
click at [696, 214] on icon "Next month" at bounding box center [696, 212] width 11 height 11
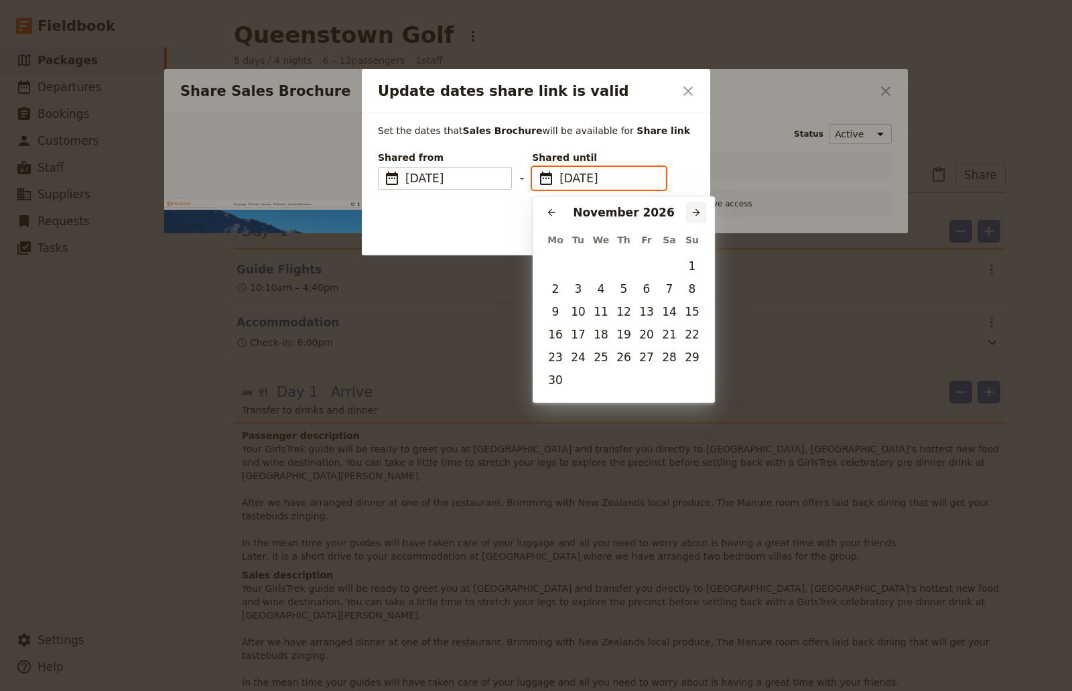
click at [696, 214] on icon "Next month" at bounding box center [696, 212] width 11 height 11
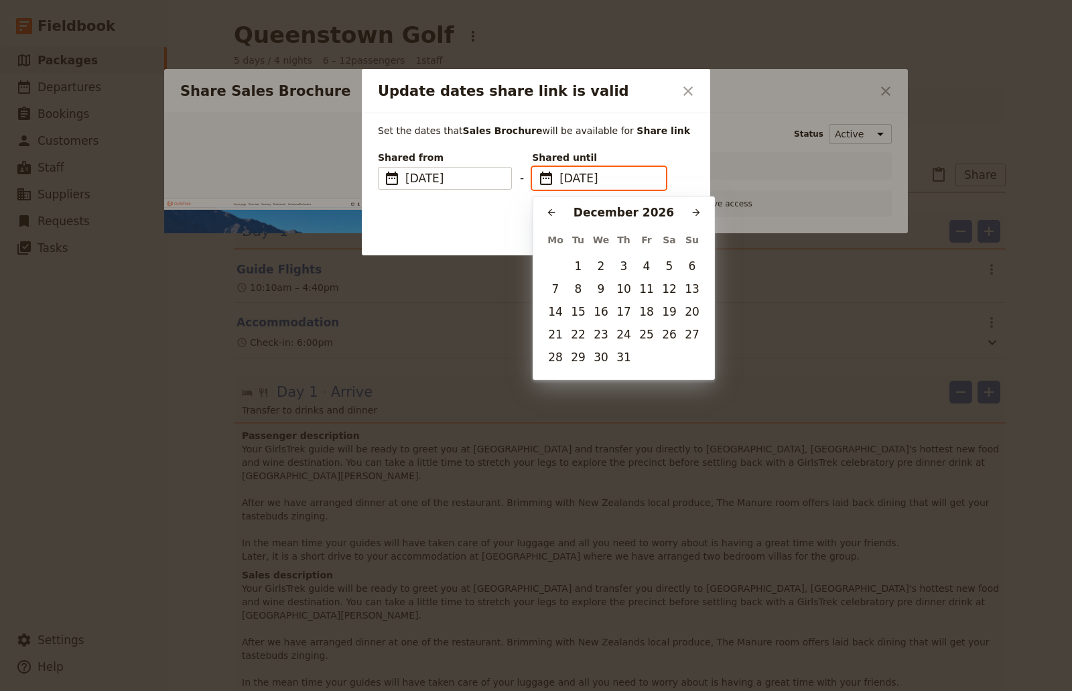
click at [625, 355] on button "31" at bounding box center [624, 357] width 20 height 20
type input "[DATE]"
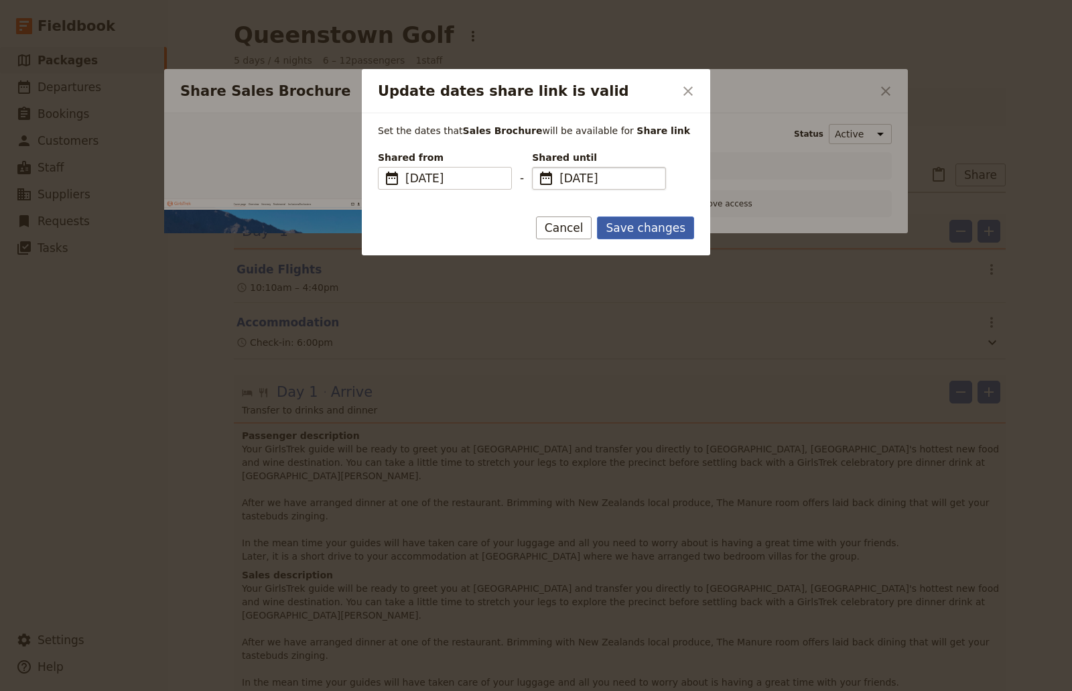
click at [661, 218] on button "Save changes" at bounding box center [645, 227] width 97 height 23
